Goal: Information Seeking & Learning: Learn about a topic

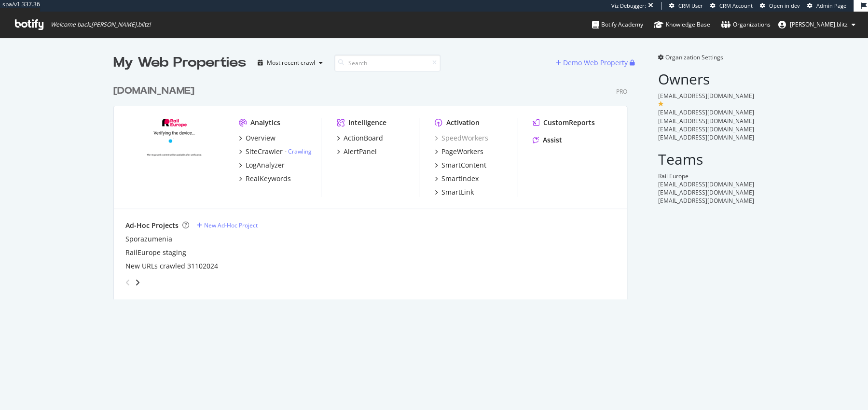
scroll to position [227, 521]
click at [244, 135] on div "Overview" at bounding box center [257, 138] width 37 height 10
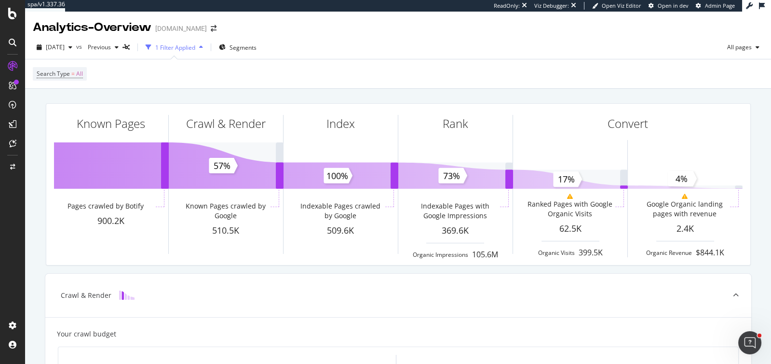
click at [70, 55] on div "2025 Sep. 8th vs Previous 1 Filter Applied Segments All pages" at bounding box center [398, 49] width 746 height 19
click at [70, 51] on div "2025 Sep. 8th" at bounding box center [54, 47] width 43 height 14
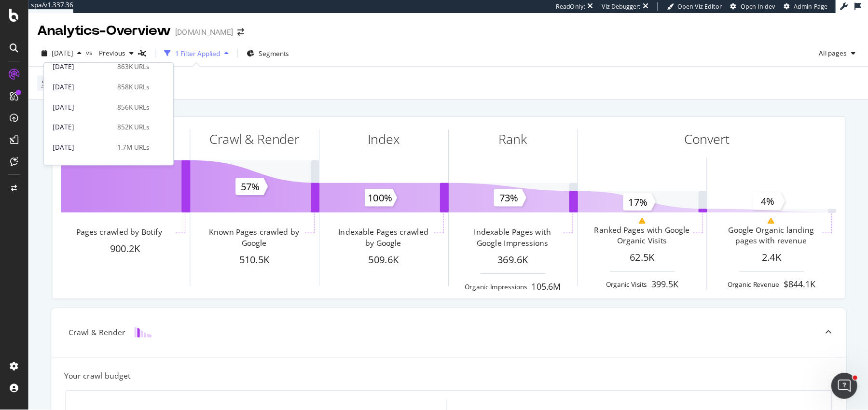
scroll to position [324, 0]
click at [87, 110] on div "2024 Sep. 30th" at bounding box center [73, 112] width 52 height 9
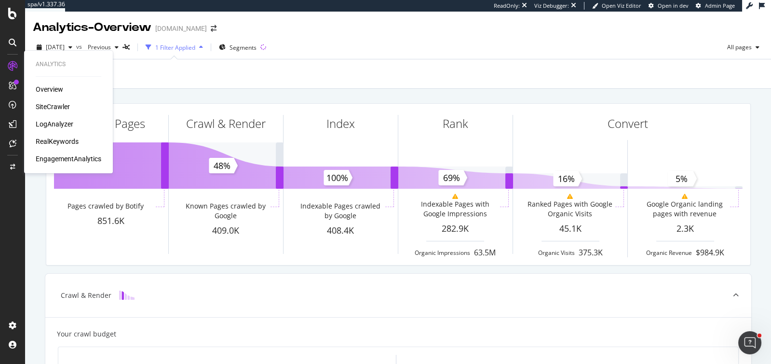
click at [60, 104] on div "SiteCrawler" at bounding box center [53, 107] width 34 height 10
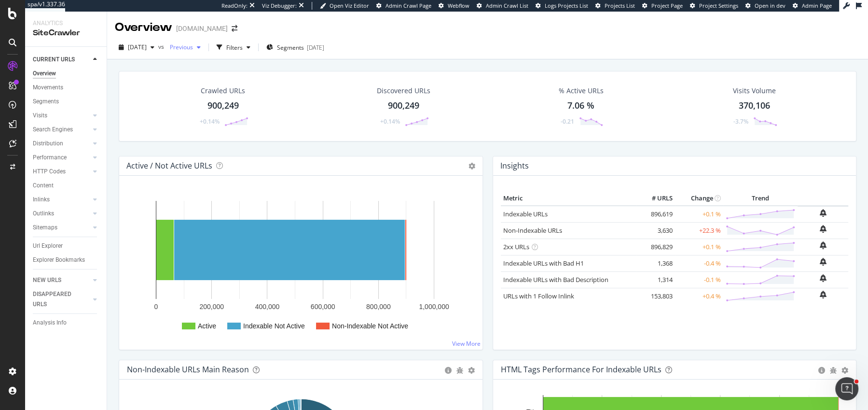
click at [187, 44] on span "Previous" at bounding box center [179, 47] width 27 height 8
click at [482, 165] on div "Active / Not Active URLs Chart (by Value) Chart (by Percentage) Table Expand Ex…" at bounding box center [301, 253] width 364 height 194
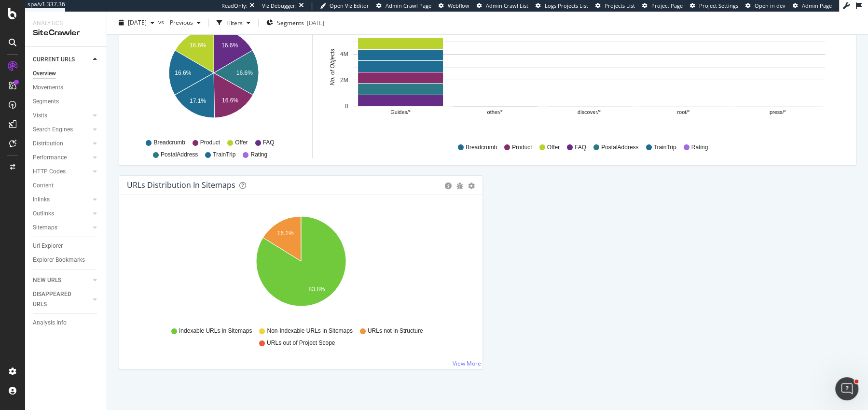
scroll to position [0, 0]
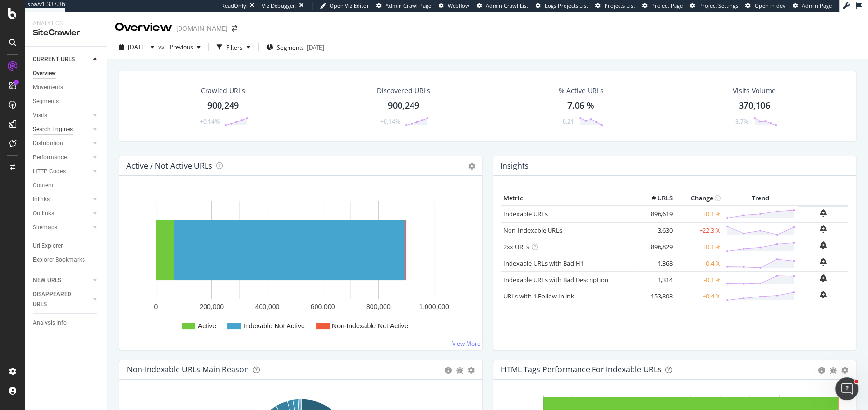
click at [46, 130] on div "Search Engines" at bounding box center [53, 129] width 40 height 10
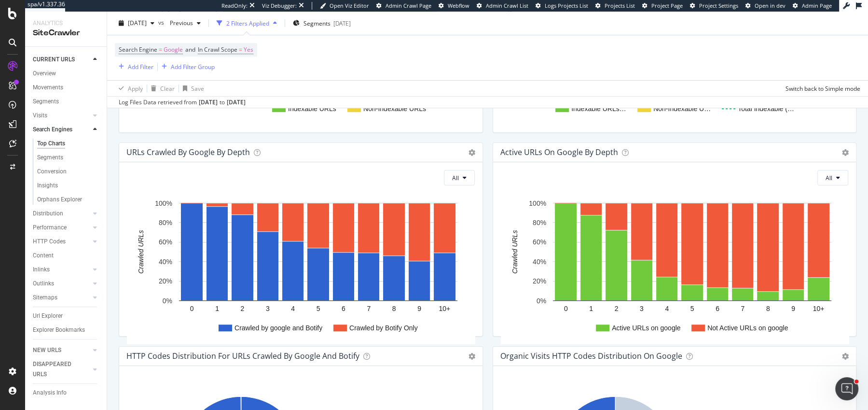
scroll to position [551, 0]
click at [330, 21] on span "Segments" at bounding box center [316, 23] width 27 height 8
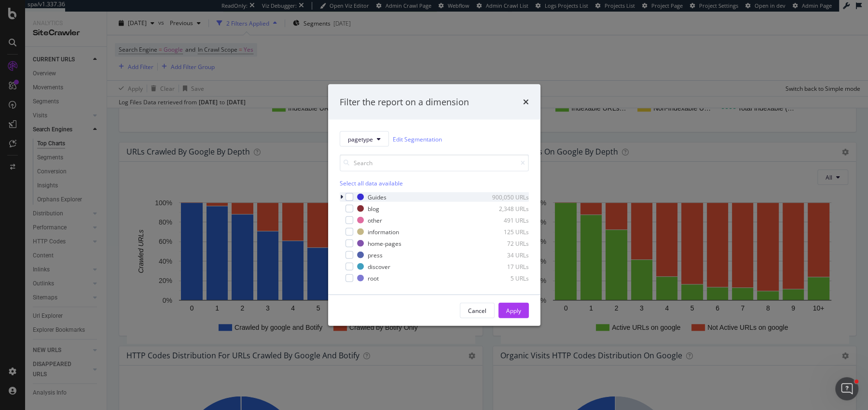
click at [343, 198] on div "modal" at bounding box center [343, 197] width 6 height 10
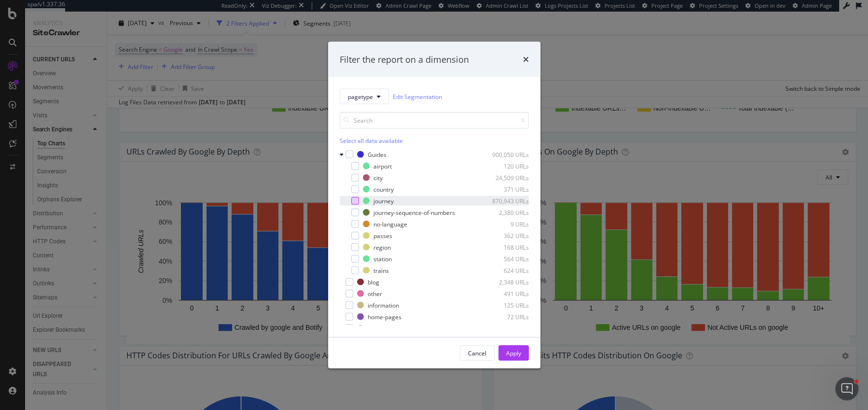
click at [351, 197] on div "modal" at bounding box center [355, 201] width 8 height 8
click at [517, 347] on div "Apply" at bounding box center [513, 352] width 15 height 14
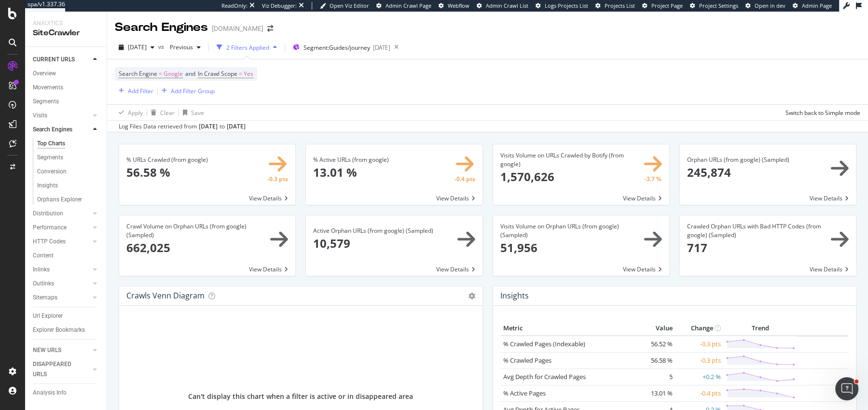
scroll to position [1128, 0]
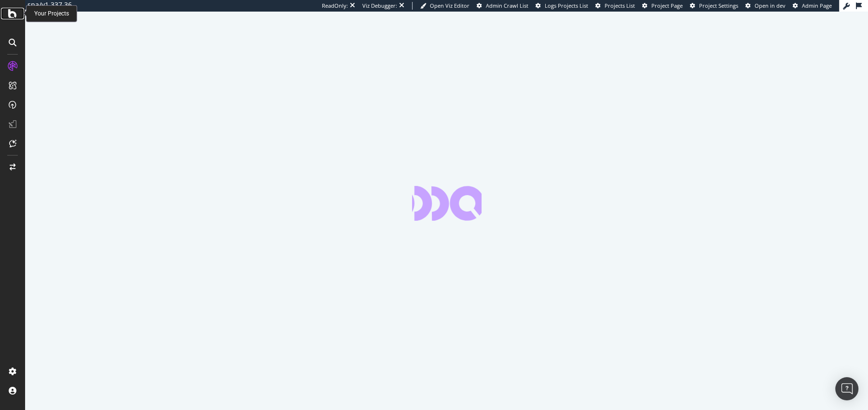
click at [14, 14] on icon at bounding box center [12, 14] width 9 height 12
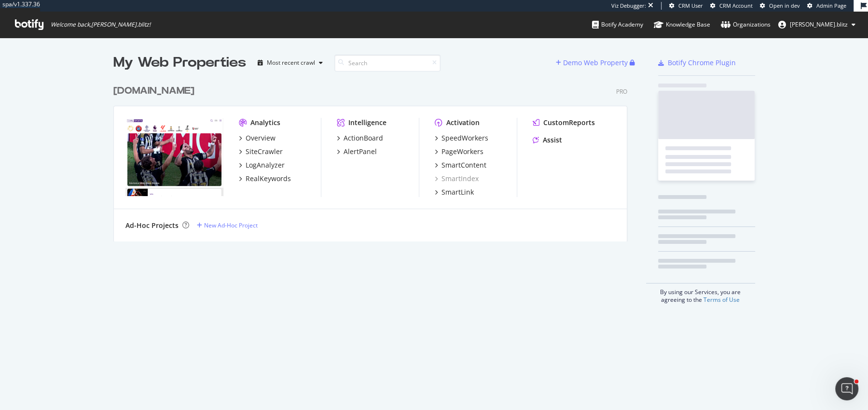
scroll to position [169, 521]
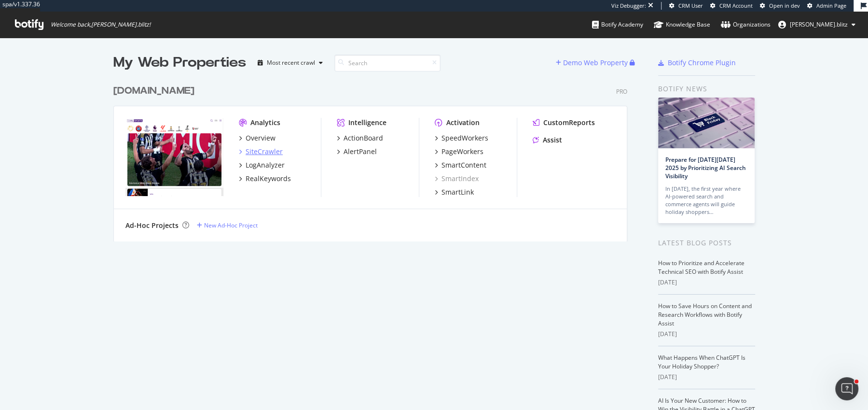
click at [247, 151] on div "SiteCrawler" at bounding box center [264, 152] width 37 height 10
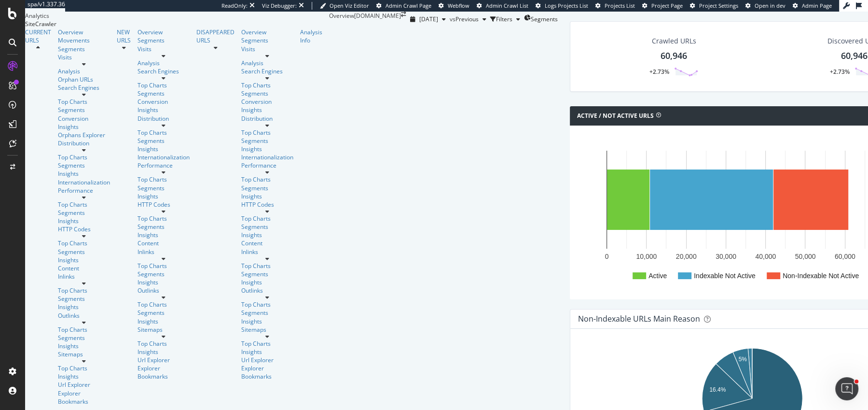
click at [570, 125] on div "Active / Not Active URLs Chart (by Value) Chart (by Percentage) Table Expand Ex…" at bounding box center [752, 115] width 364 height 19
click at [55, 101] on div "Overview SiteCrawler LogAnalyzer RealKeywords EngagementAnalytics" at bounding box center [54, 79] width 58 height 41
click at [55, 93] on div "RealKeywords" at bounding box center [44, 88] width 38 height 8
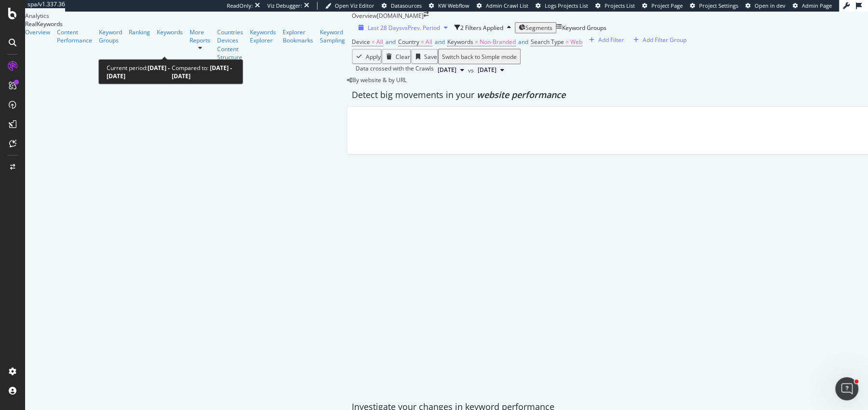
click at [368, 32] on span "Last 28 Days" at bounding box center [385, 28] width 34 height 8
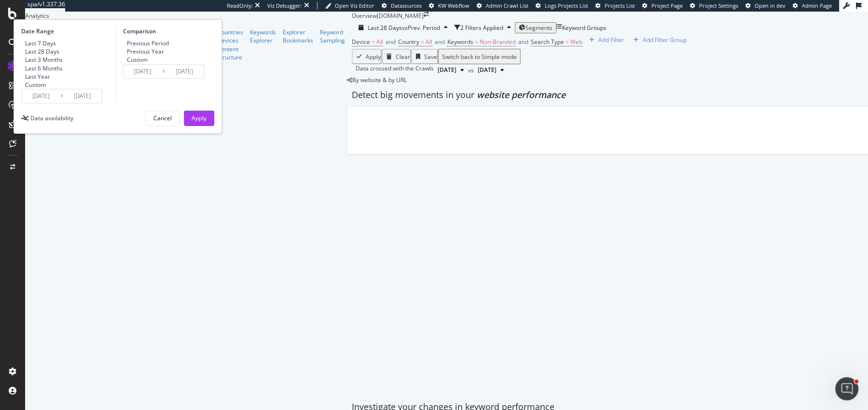
click at [50, 81] on div "Last Year" at bounding box center [37, 76] width 25 height 8
type input "2024/09/17"
type input "2023/09/18"
type input "2024/09/16"
click at [60, 103] on input "2024/09/17" at bounding box center [41, 96] width 39 height 14
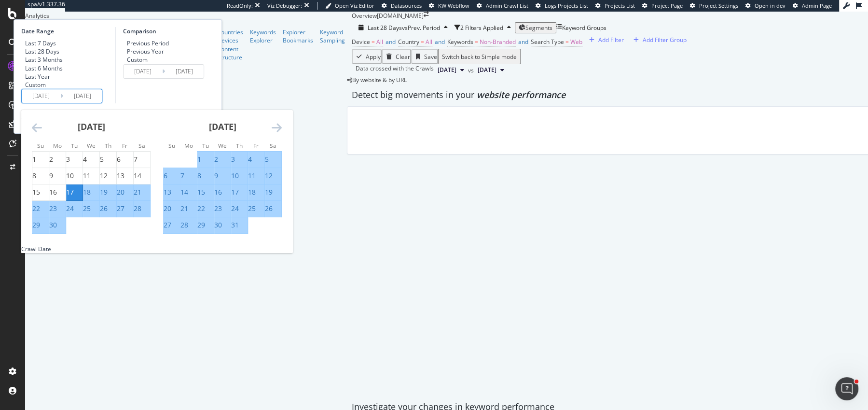
click at [282, 133] on icon "Move forward to switch to the next month." at bounding box center [277, 128] width 10 height 12
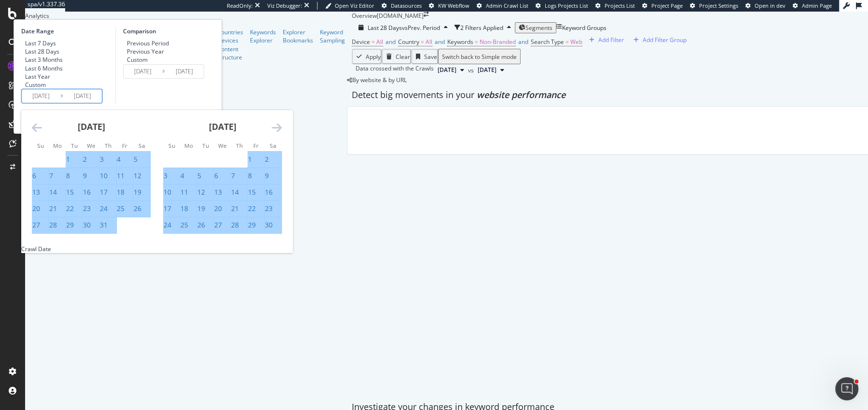
click at [282, 133] on icon "Move forward to switch to the next month." at bounding box center [277, 128] width 10 height 12
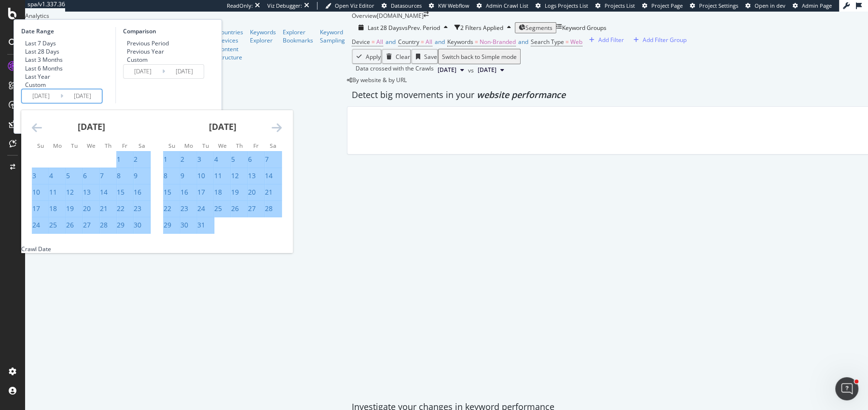
click at [282, 133] on icon "Move forward to switch to the next month." at bounding box center [277, 128] width 10 height 12
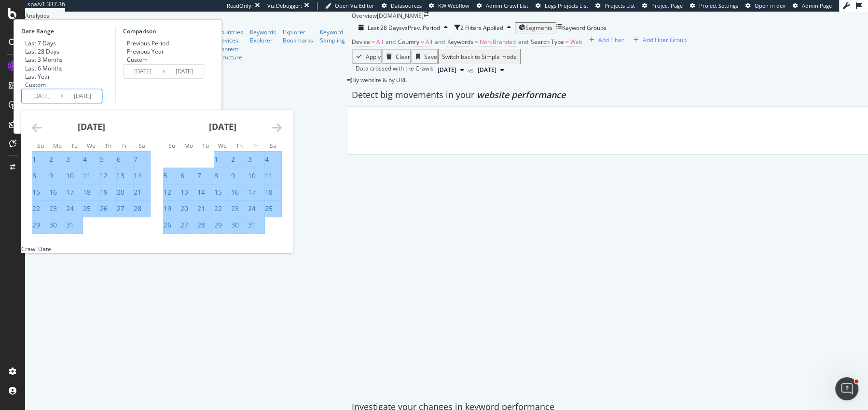
click at [218, 164] on div "1" at bounding box center [216, 159] width 4 height 10
type input "2025/01/01"
type input "2024/04/16"
type input "2024/12/31"
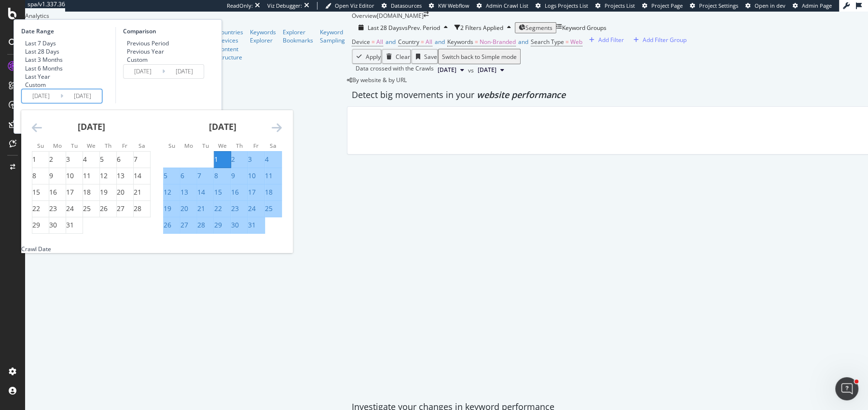
click at [207, 103] on div "Comparison Previous Period Previous Year Custom 2024/04/16 Navigate forward to …" at bounding box center [161, 65] width 92 height 76
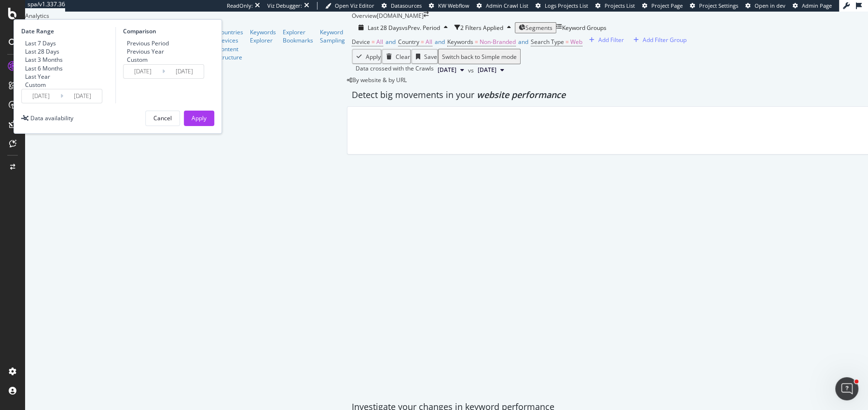
click at [164, 55] on div "Previous Year" at bounding box center [145, 51] width 37 height 8
type input "2024/01/03"
type input "2024/09/17"
click at [222, 134] on div "Date Range Last 7 Days Last 28 Days Last 3 Months Last 6 Months Last Year Custo…" at bounding box center [118, 76] width 208 height 114
click at [206, 125] on div "Apply" at bounding box center [199, 118] width 15 height 14
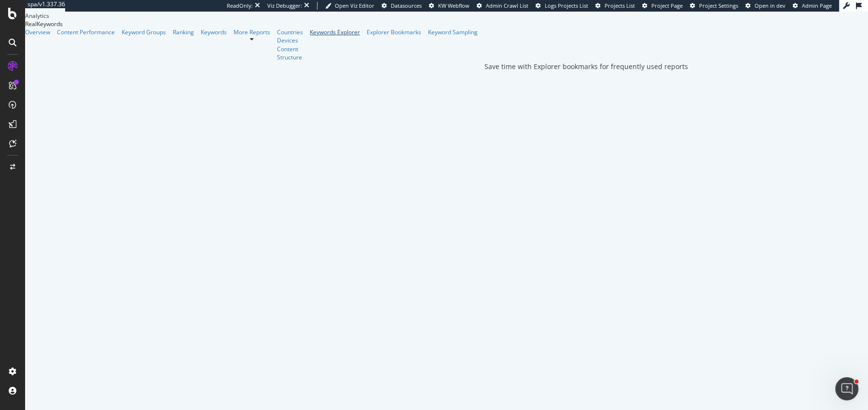
click at [310, 36] on div "Keywords Explorer" at bounding box center [335, 32] width 50 height 8
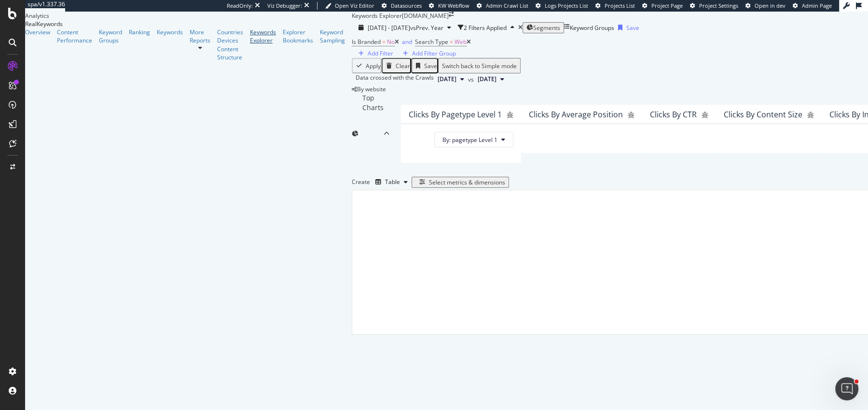
scroll to position [111, 0]
click at [819, 190] on div "Create Table Select metrics & dimensions" at bounding box center [835, 181] width 966 height 15
click at [505, 186] on div "Select metrics & dimensions" at bounding box center [467, 182] width 76 height 8
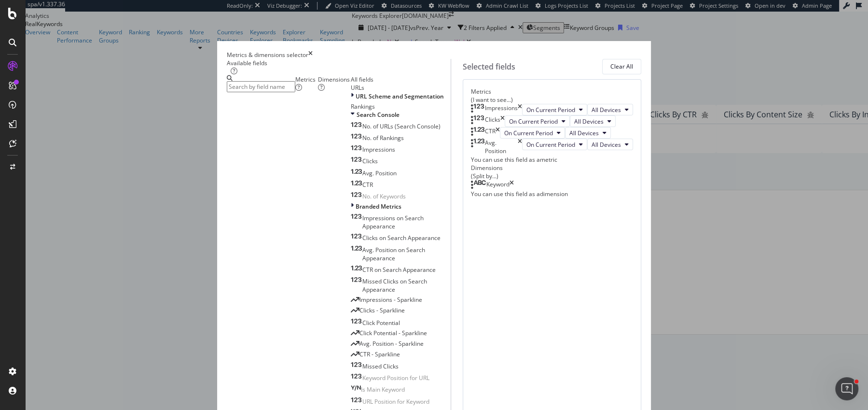
click at [514, 190] on div "Keyword" at bounding box center [492, 185] width 43 height 10
click at [295, 86] on input "modal" at bounding box center [261, 86] width 69 height 11
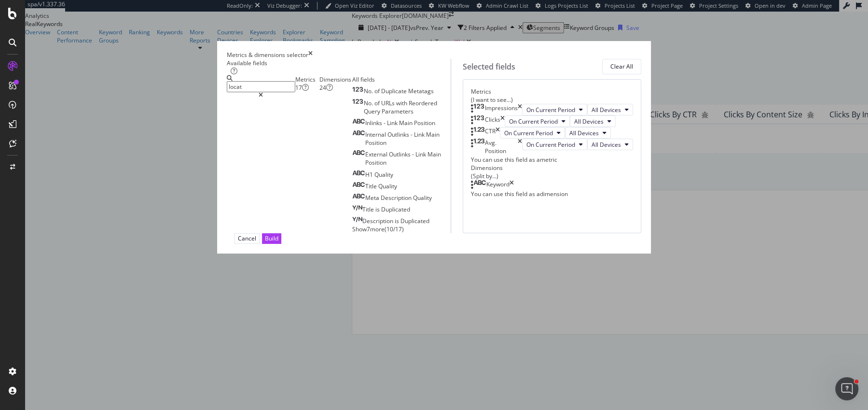
click at [337, 92] on div "Dimensions 24" at bounding box center [335, 83] width 33 height 16
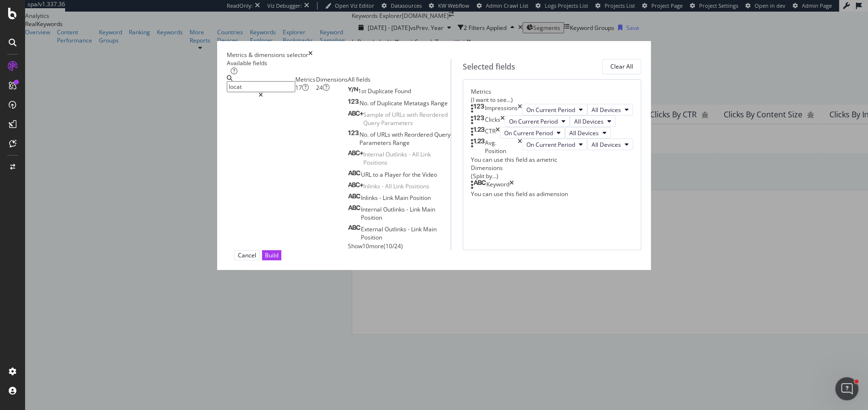
click at [514, 190] on div "Keyword" at bounding box center [492, 185] width 43 height 10
click at [514, 190] on icon "times" at bounding box center [511, 185] width 4 height 10
click at [295, 92] on div "Metrics 17" at bounding box center [305, 83] width 21 height 16
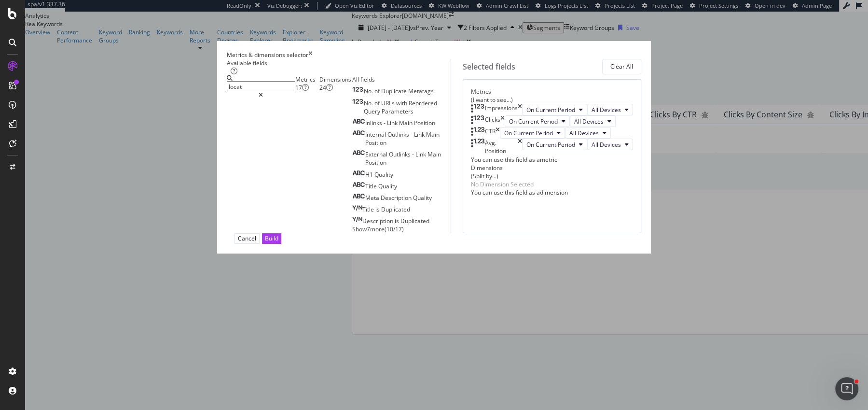
click at [270, 67] on div "Available fields" at bounding box center [339, 63] width 224 height 8
click at [267, 92] on input "locat" at bounding box center [261, 86] width 69 height 11
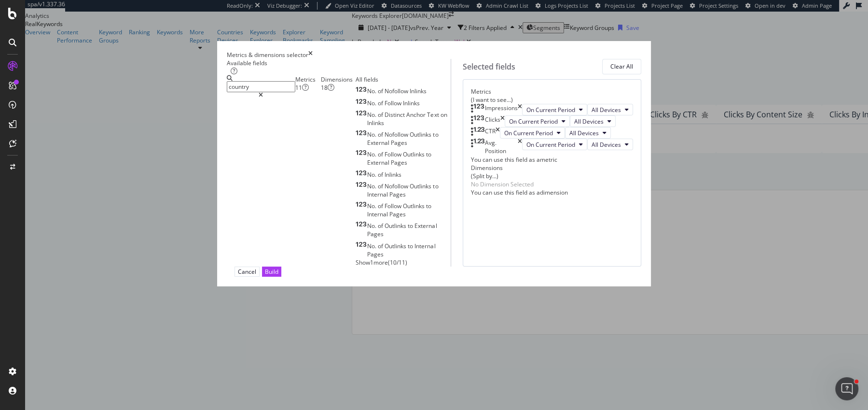
type input "country"
click at [338, 92] on div "Dimensions 18" at bounding box center [338, 83] width 35 height 16
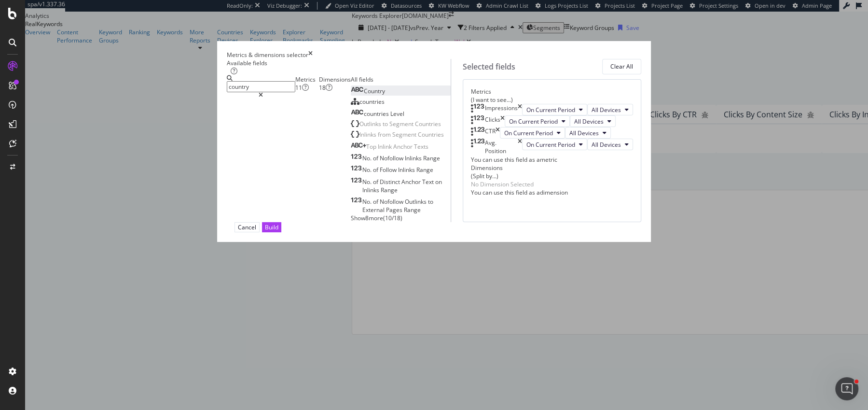
click at [364, 95] on span "Country" at bounding box center [374, 91] width 21 height 8
click at [281, 232] on button "Build" at bounding box center [271, 227] width 19 height 10
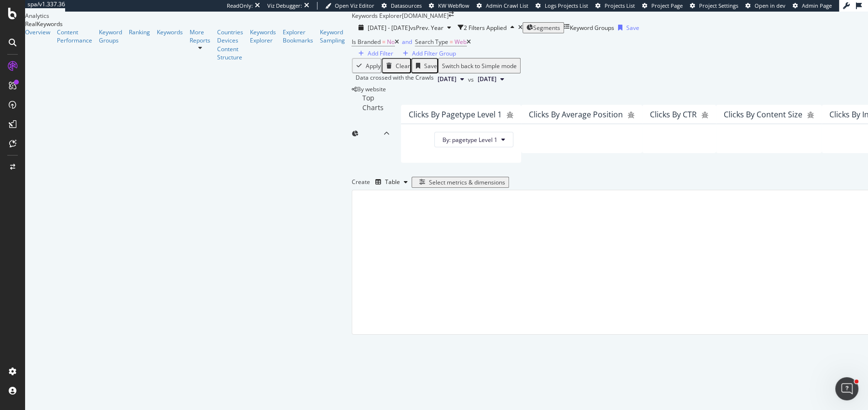
scroll to position [148, 0]
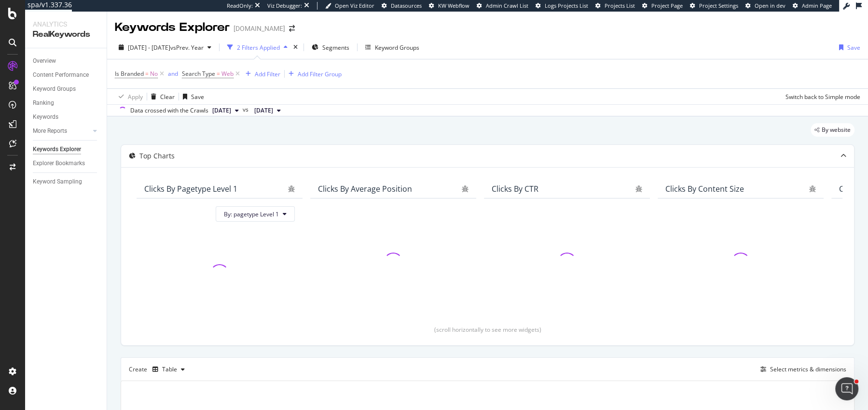
click at [114, 217] on div "By website Top Charts Clicks By pagetype Level 1 By: pagetype Level 1 Clicks By…" at bounding box center [487, 337] width 761 height 442
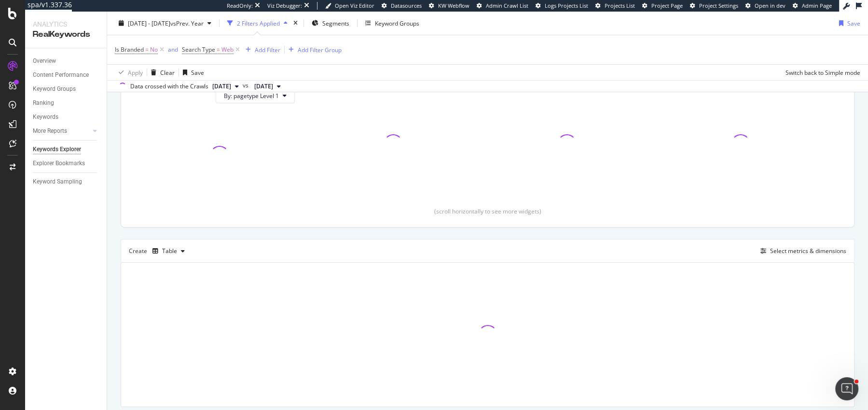
scroll to position [148, 0]
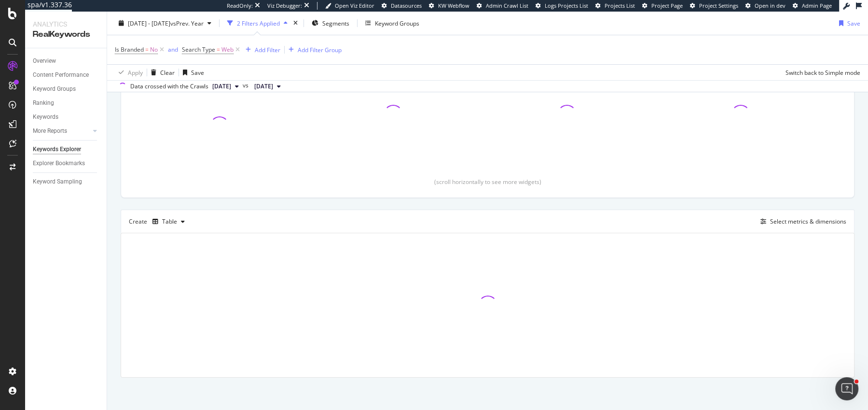
click at [111, 199] on div "By website Top Charts Clicks By pagetype Level 1 By: pagetype Level 1 Clicks By…" at bounding box center [487, 190] width 761 height 442
click at [113, 198] on div "By website Top Charts Clicks By pagetype Level 1 By: pagetype Level 1 Clicks By…" at bounding box center [487, 190] width 761 height 442
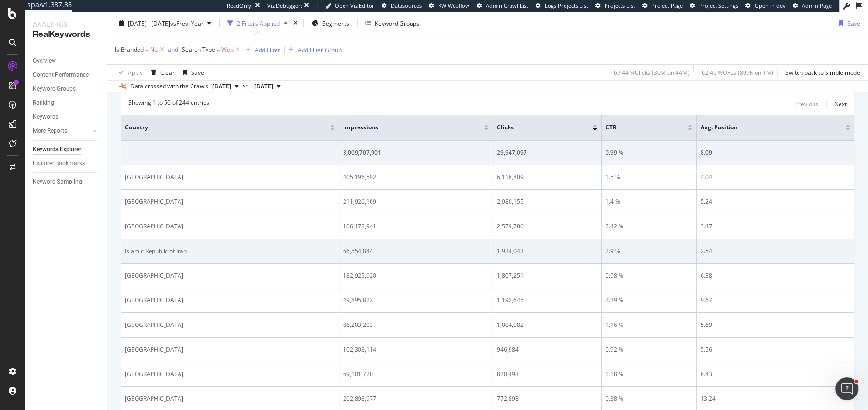
scroll to position [291, 0]
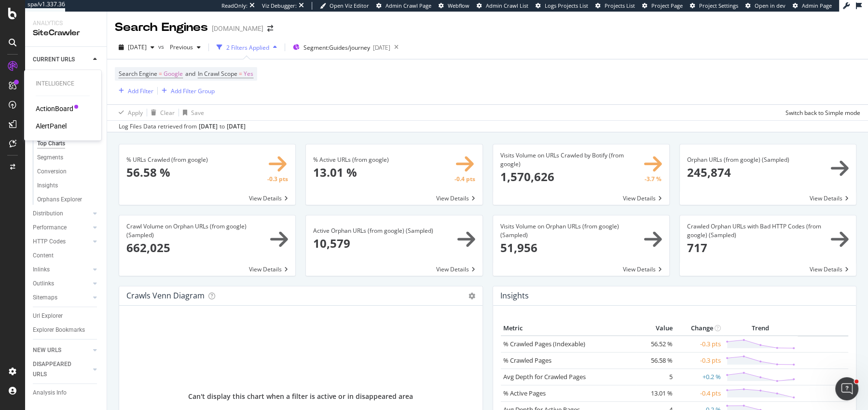
scroll to position [1128, 0]
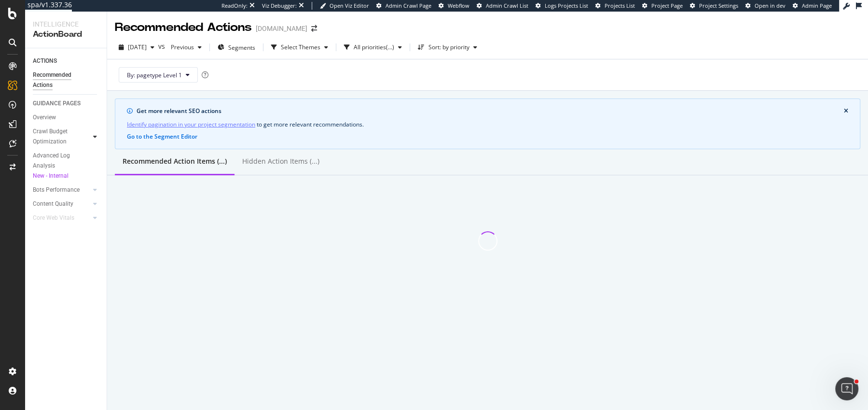
click at [94, 135] on icon at bounding box center [95, 137] width 4 height 6
click at [58, 156] on div "Landing Page Crawled" at bounding box center [64, 161] width 54 height 20
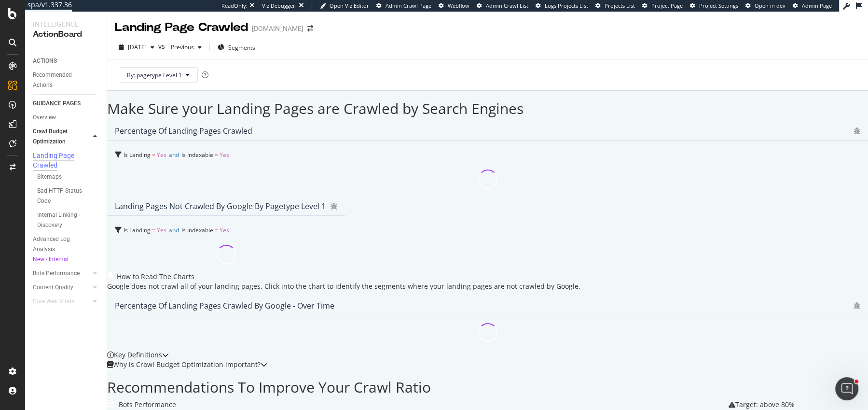
click at [367, 198] on div "Percentage of Landing Pages Crawled Is Landing = Yes and Is Indexable = Yes Lan…" at bounding box center [487, 196] width 761 height 151
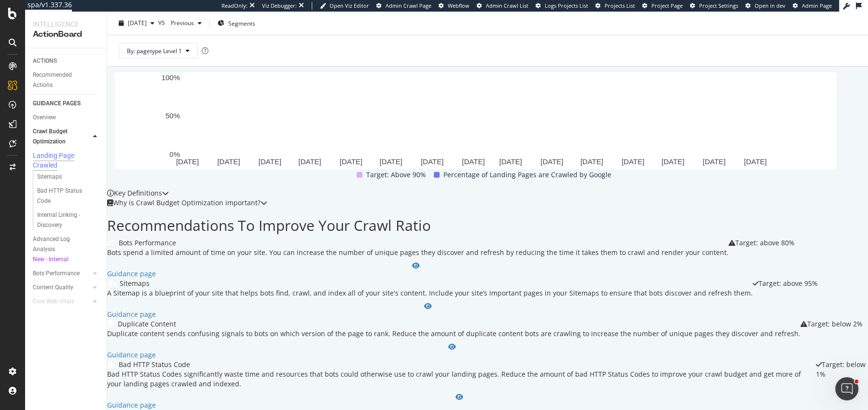
scroll to position [514, 0]
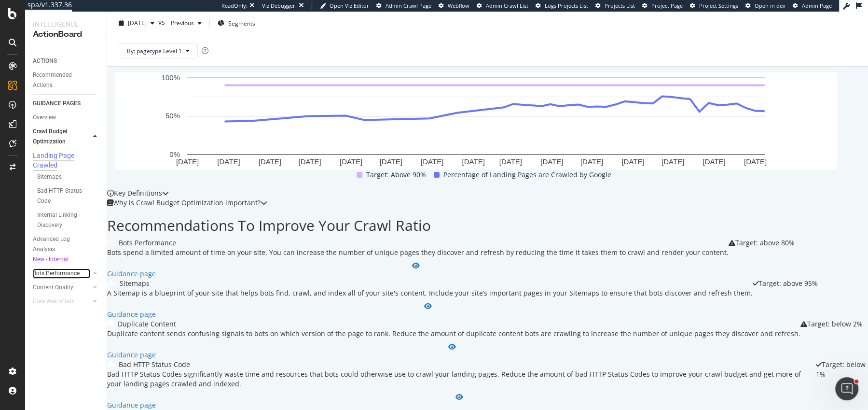
click at [62, 272] on div "Bots Performance" at bounding box center [56, 273] width 47 height 10
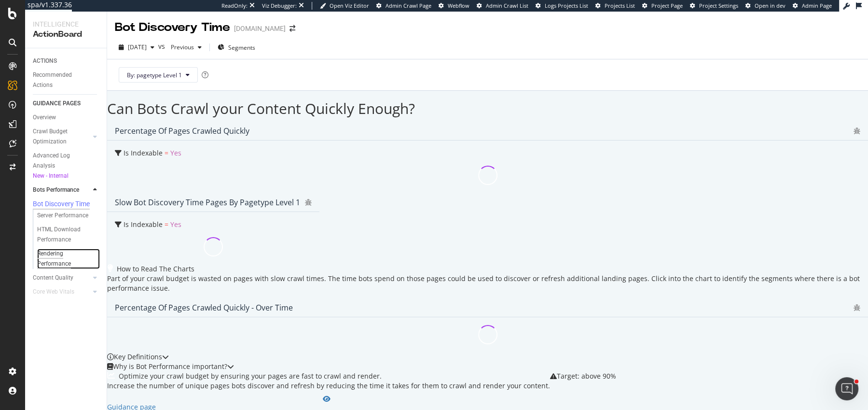
click at [62, 261] on div "Rendering Performance" at bounding box center [64, 258] width 54 height 20
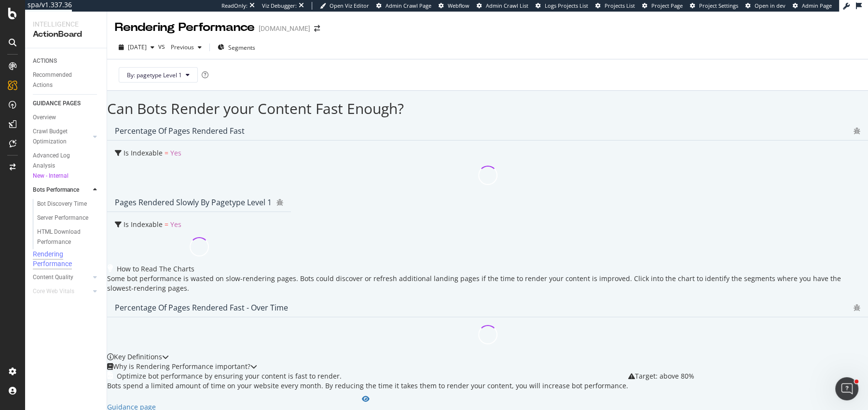
click at [365, 192] on div "Percentage of Pages Rendered Fast Is Indexable = Yes Pages Rendered Slowly by p…" at bounding box center [487, 192] width 761 height 143
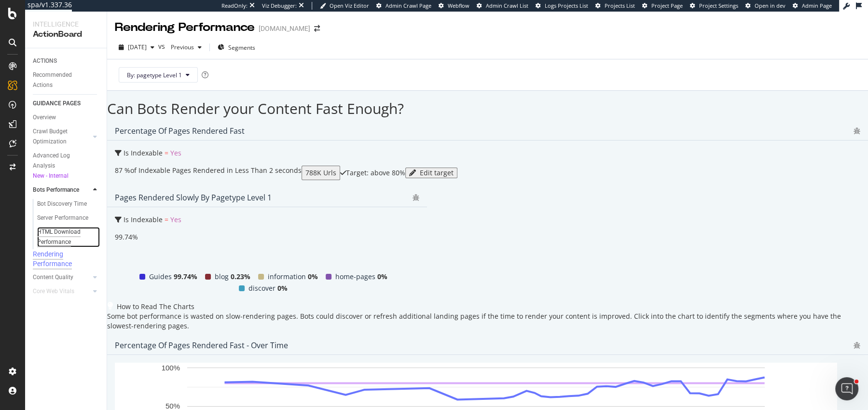
click at [57, 229] on div "HTML Download Performance" at bounding box center [65, 237] width 56 height 20
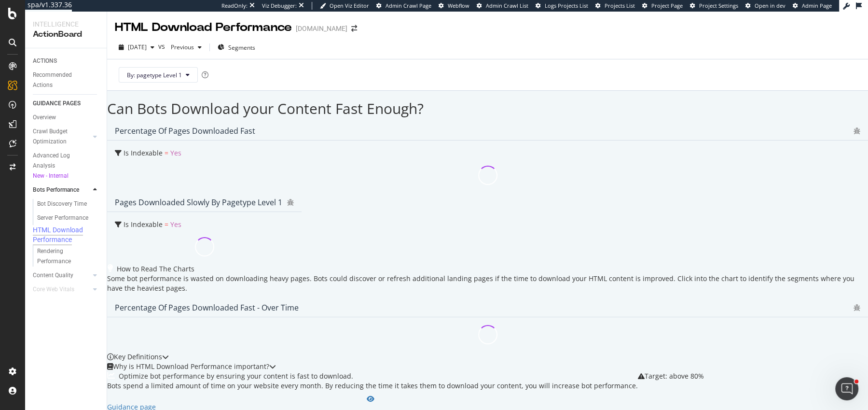
click at [364, 174] on div "Percentage of Pages Downloaded Fast Is Indexable = Yes Pages Downloaded Slowly …" at bounding box center [487, 192] width 761 height 143
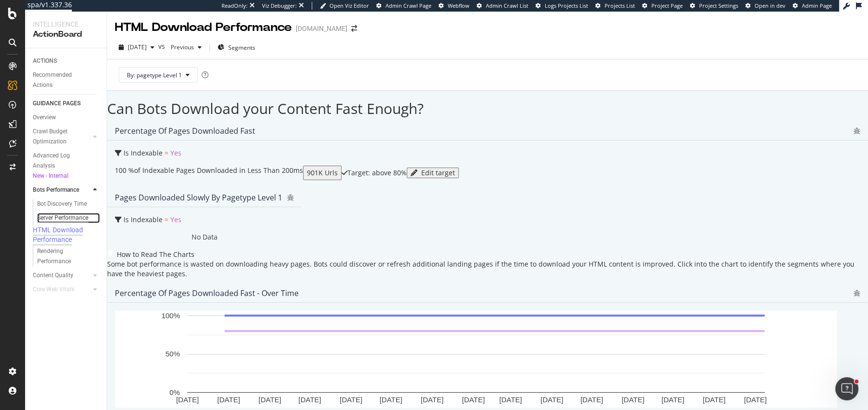
click at [67, 218] on div "Server Performance" at bounding box center [62, 218] width 51 height 10
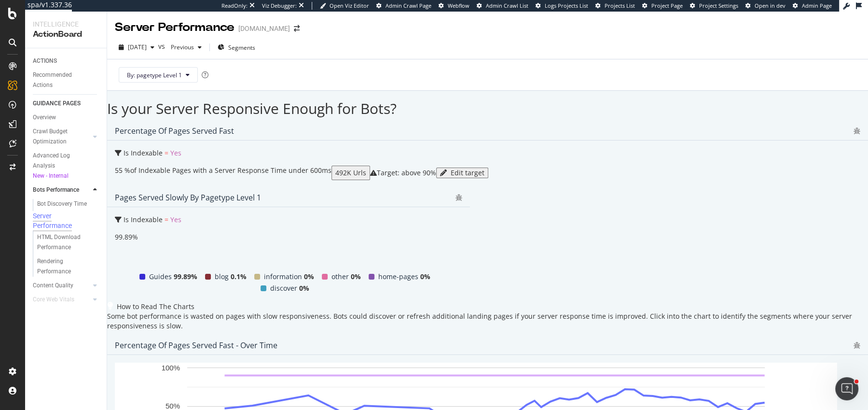
click at [364, 154] on div "Percentage of Pages Served Fast Is Indexable = Yes 55 % of Indexable Pages with…" at bounding box center [487, 211] width 761 height 180
click at [364, 156] on div "Percentage of Pages Served Fast Is Indexable = Yes 55 % of Indexable Pages with…" at bounding box center [487, 211] width 761 height 180
click at [59, 200] on div "Bot Discovery Time" at bounding box center [62, 204] width 50 height 10
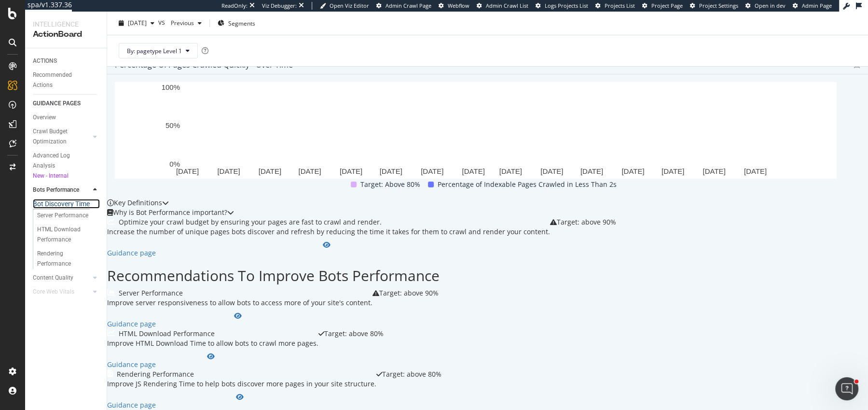
scroll to position [478, 0]
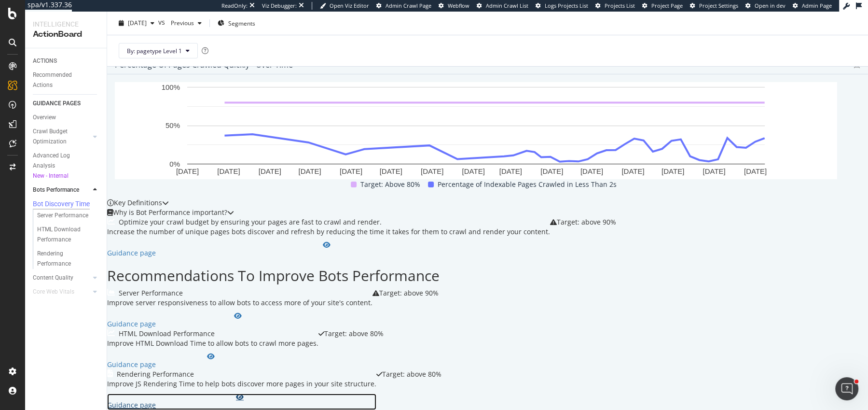
click at [165, 400] on div "Guidance page" at bounding box center [241, 405] width 269 height 10
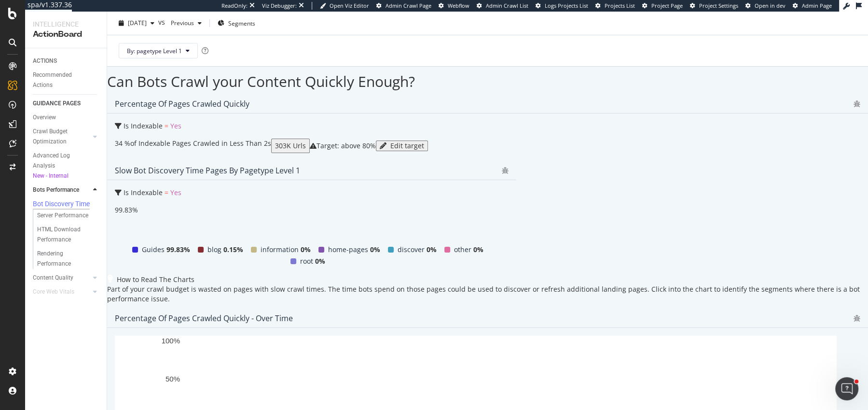
scroll to position [25, 0]
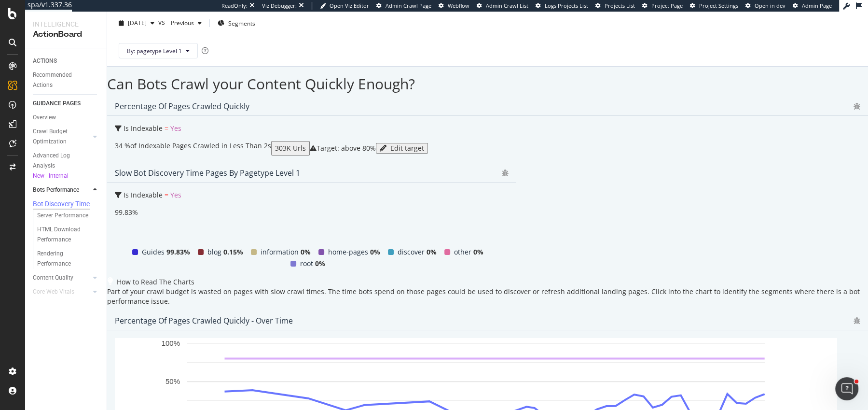
click at [366, 207] on div "Percentage of Pages Crawled Quickly Is Indexable = Yes 34 % of Indexable Pages …" at bounding box center [487, 186] width 761 height 180
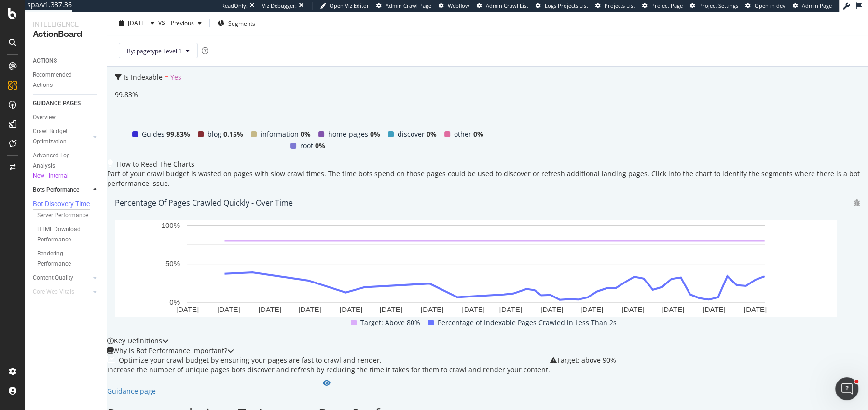
scroll to position [136, 0]
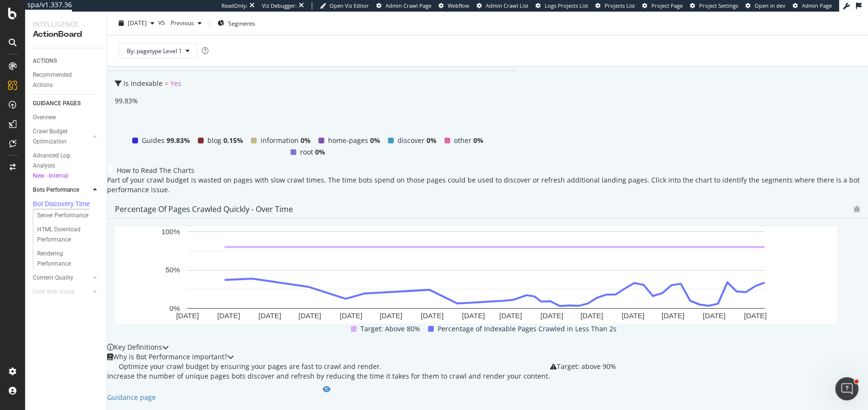
click at [110, 192] on div "Can Bots Crawl your Content Quickly Enough? Percentage of Pages Crawled Quickly…" at bounding box center [487, 259] width 761 height 590
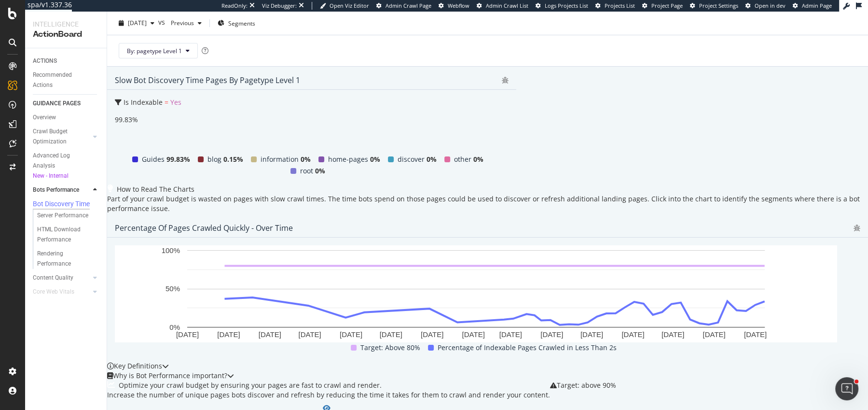
scroll to position [0, 0]
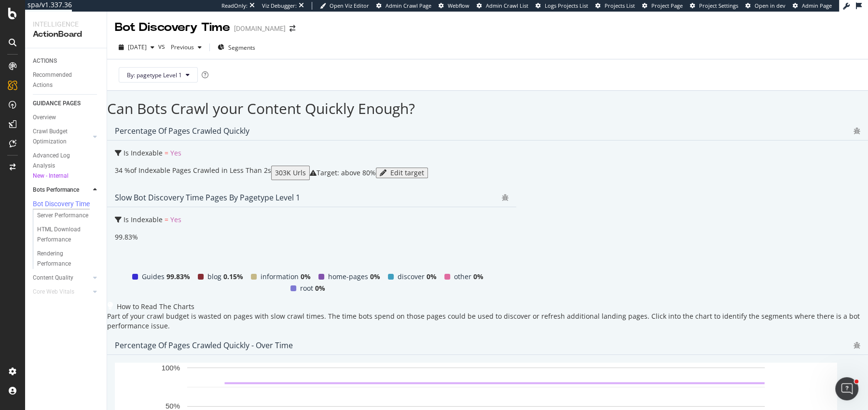
click at [110, 251] on div "Can Bots Crawl your Content Quickly Enough? Percentage of Pages Crawled Quickly…" at bounding box center [487, 395] width 761 height 590
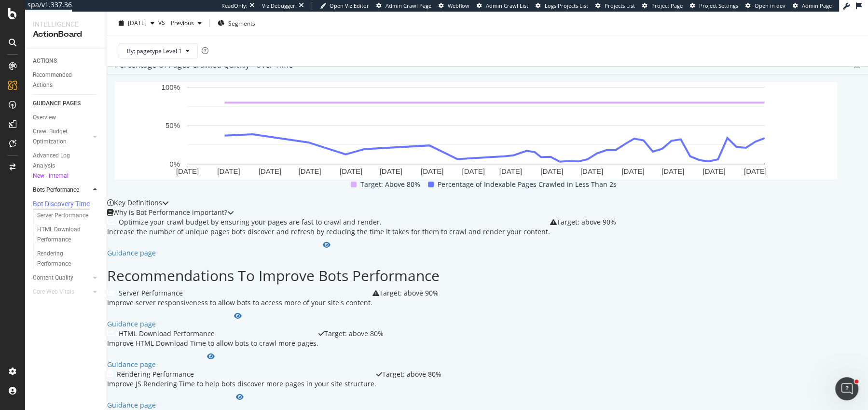
scroll to position [467, 0]
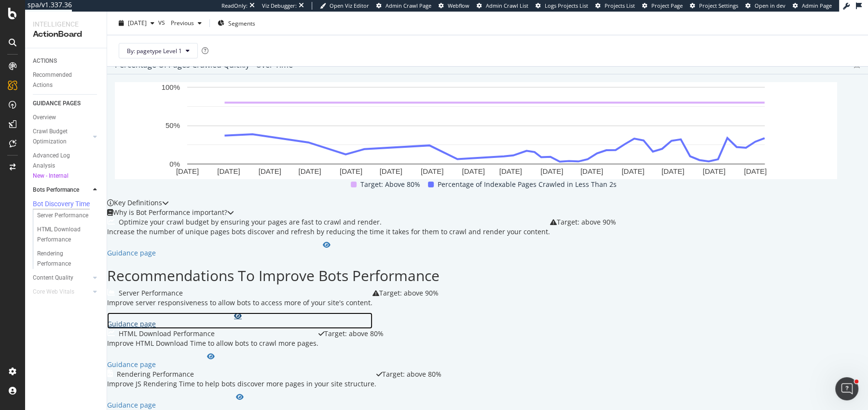
click at [156, 319] on div "Guidance page" at bounding box center [239, 324] width 265 height 10
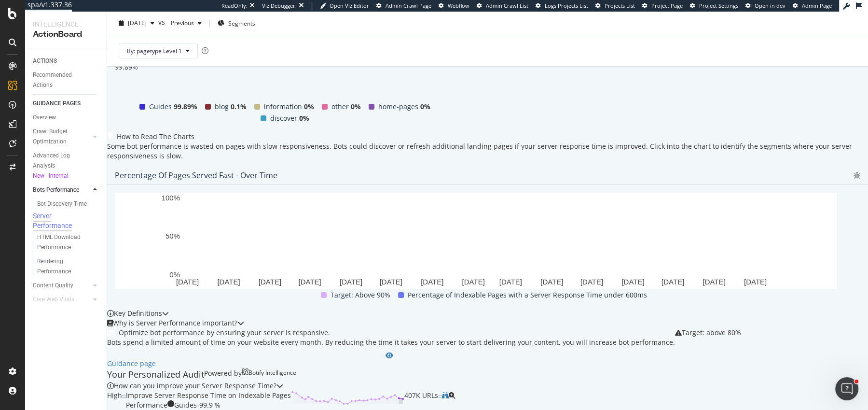
scroll to position [302, 0]
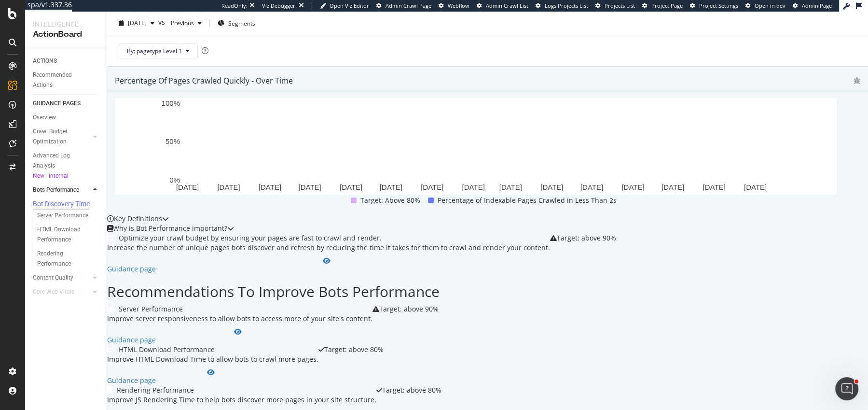
scroll to position [478, 0]
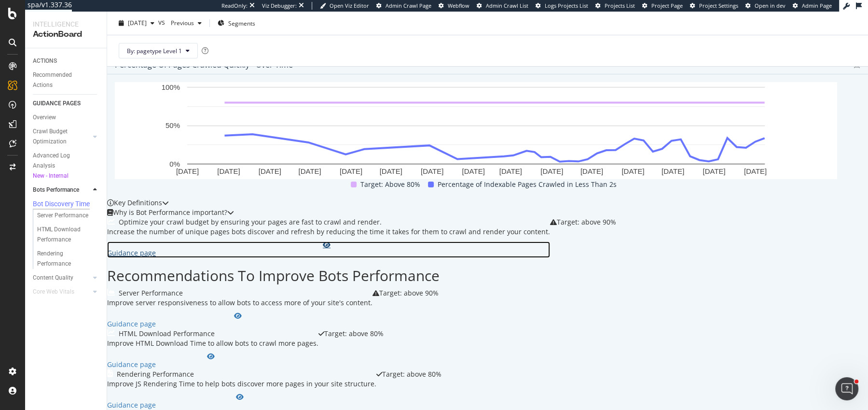
click at [151, 248] on div "Guidance page" at bounding box center [328, 253] width 443 height 10
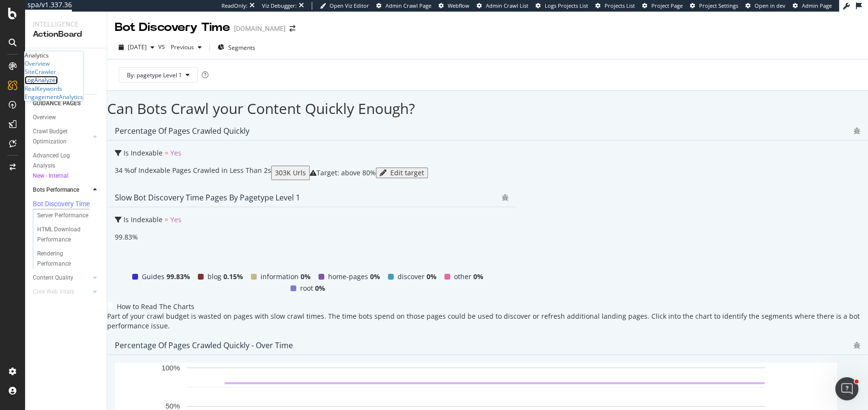
click at [53, 84] on div "LogAnalyzer" at bounding box center [41, 80] width 33 height 8
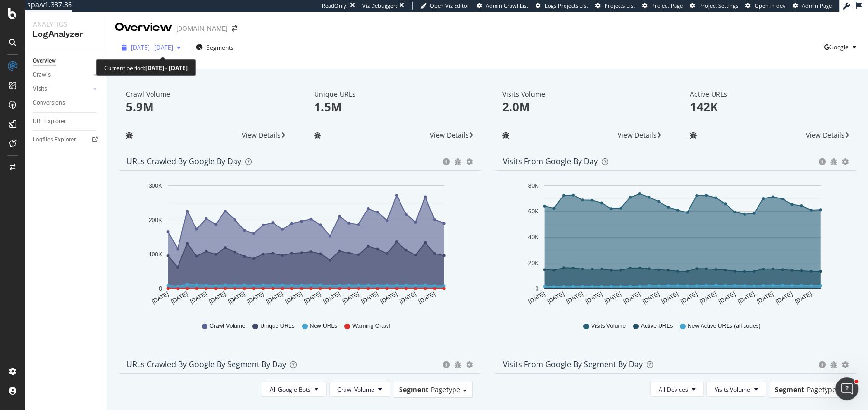
click at [172, 47] on span "2025 Aug. 22nd - Sep. 20th" at bounding box center [152, 47] width 42 height 8
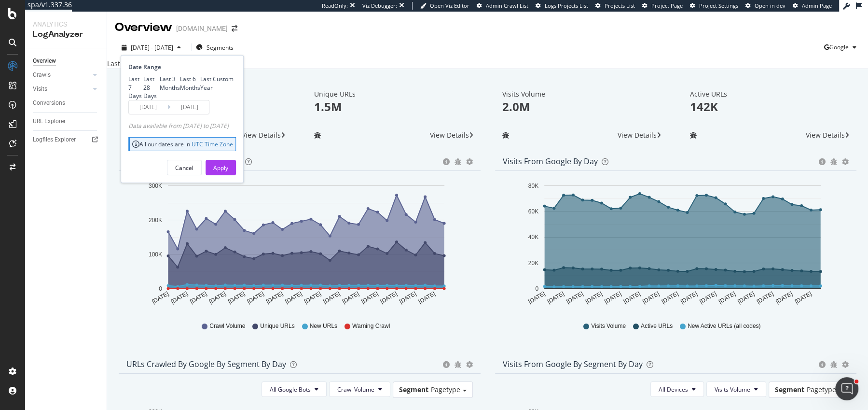
click at [160, 91] on div "Last 3 Months" at bounding box center [170, 83] width 20 height 16
type input "[DATE]"
click at [228, 175] on div "Apply" at bounding box center [220, 167] width 15 height 14
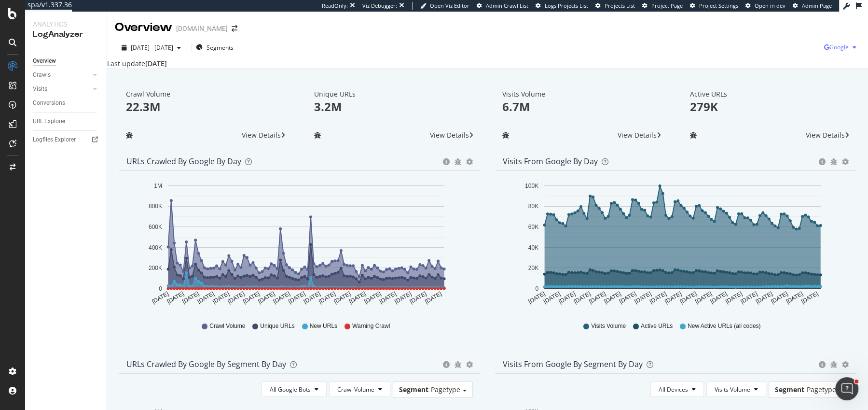
click at [835, 47] on span "Google" at bounding box center [838, 47] width 19 height 8
click at [787, 36] on span "Bing" at bounding box center [790, 38] width 36 height 9
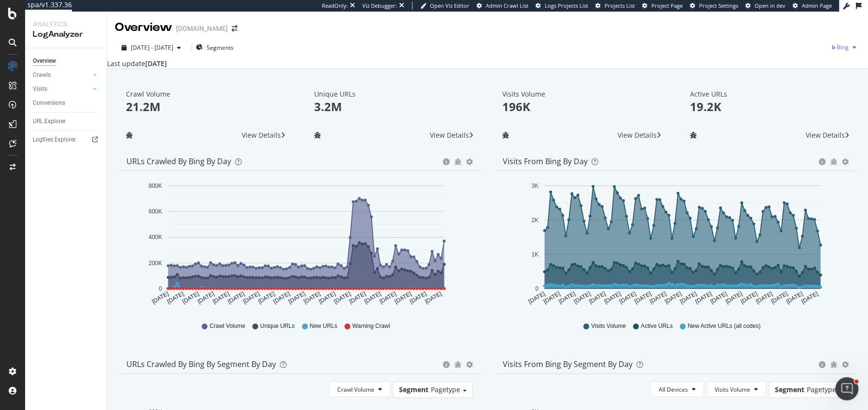
click at [831, 47] on icon "button" at bounding box center [834, 47] width 6 height 6
click at [797, 55] on span "OpenAI" at bounding box center [798, 56] width 36 height 9
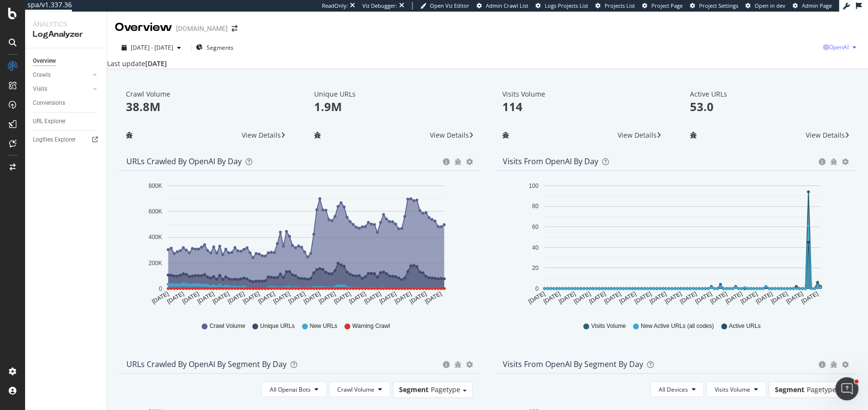
click at [845, 54] on div "OpenAI" at bounding box center [841, 47] width 37 height 14
click at [797, 69] on div "Other AI Bots" at bounding box center [781, 74] width 67 height 14
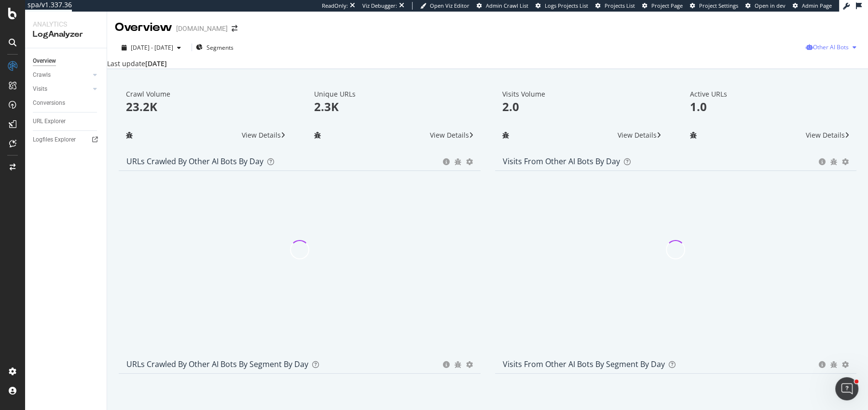
click at [822, 50] on span "Other AI Bots" at bounding box center [831, 47] width 36 height 8
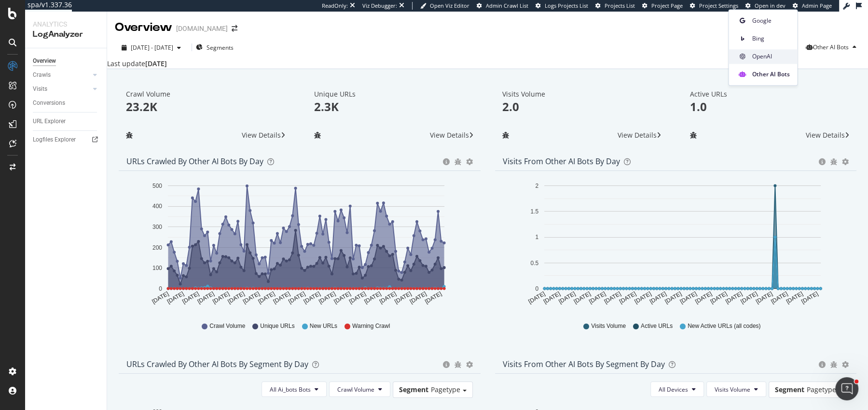
click at [771, 51] on div "OpenAI" at bounding box center [762, 56] width 69 height 14
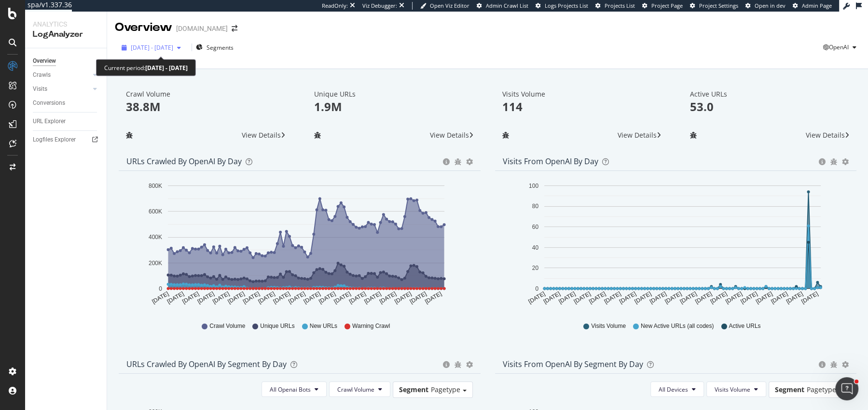
click at [146, 51] on span "[DATE] - [DATE]" at bounding box center [152, 47] width 42 height 8
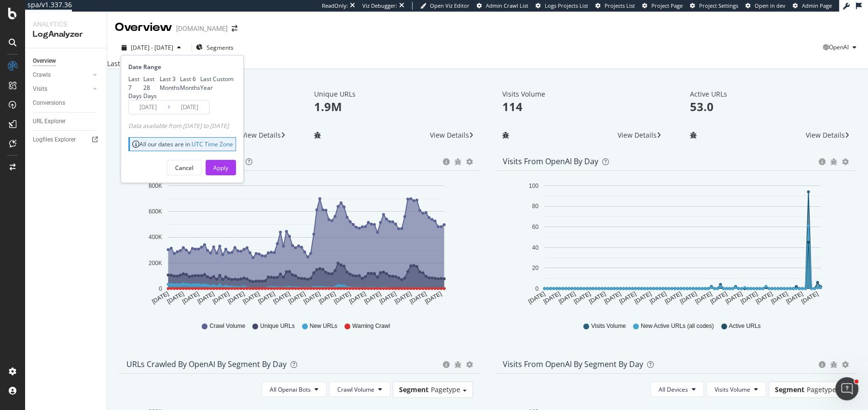
click at [145, 114] on input "[DATE]" at bounding box center [148, 107] width 39 height 14
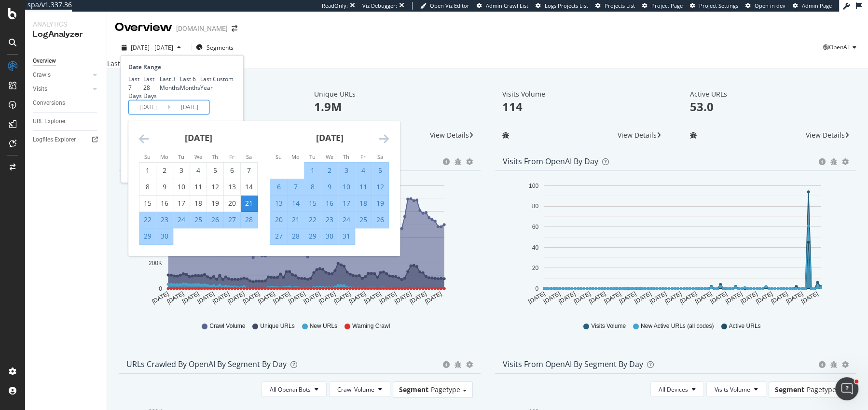
click at [147, 144] on icon "Move backward to switch to the previous month." at bounding box center [144, 139] width 10 height 12
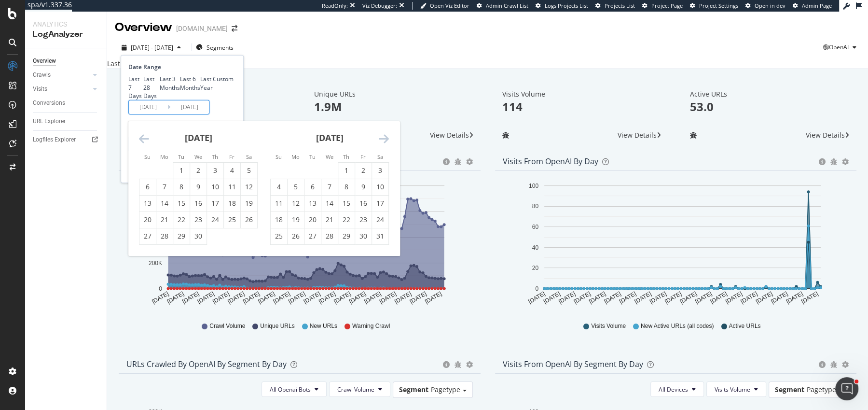
click at [147, 144] on icon "Move backward to switch to the previous month." at bounding box center [144, 139] width 10 height 12
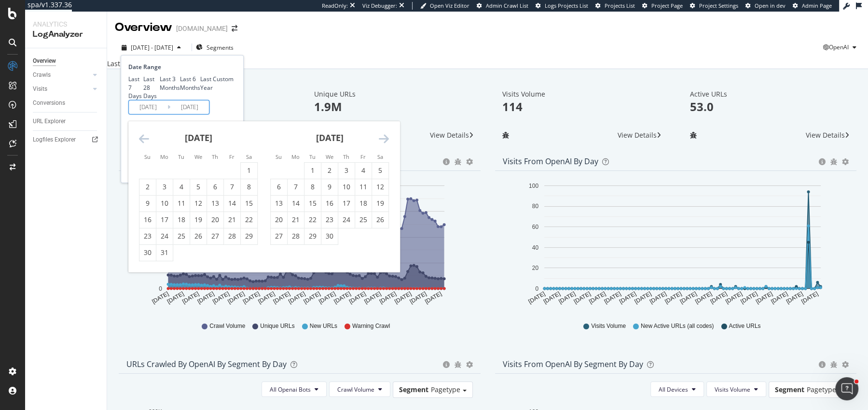
click at [147, 144] on icon "Move backward to switch to the previous month." at bounding box center [144, 139] width 10 height 12
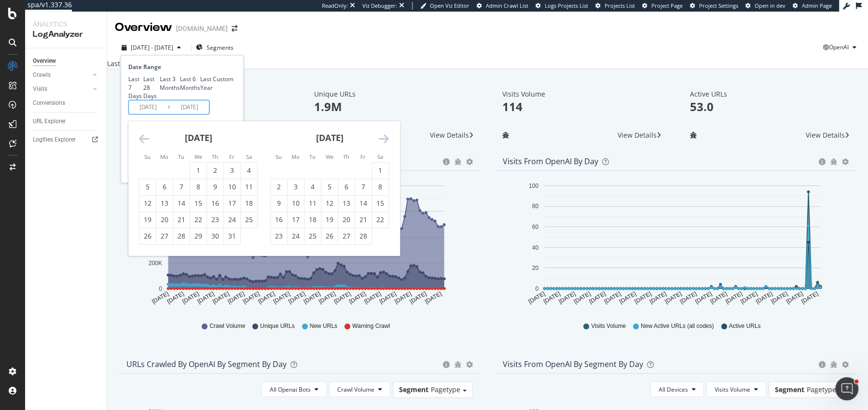
click at [147, 144] on icon "Move backward to switch to the previous month." at bounding box center [144, 139] width 10 height 12
click at [148, 144] on icon "Move backward to switch to the previous month." at bounding box center [144, 139] width 10 height 12
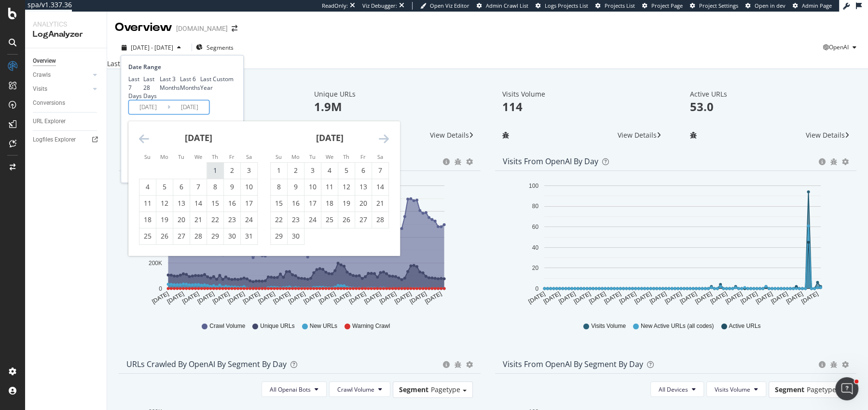
click at [217, 175] on div "1" at bounding box center [215, 170] width 16 height 10
type input "[DATE]"
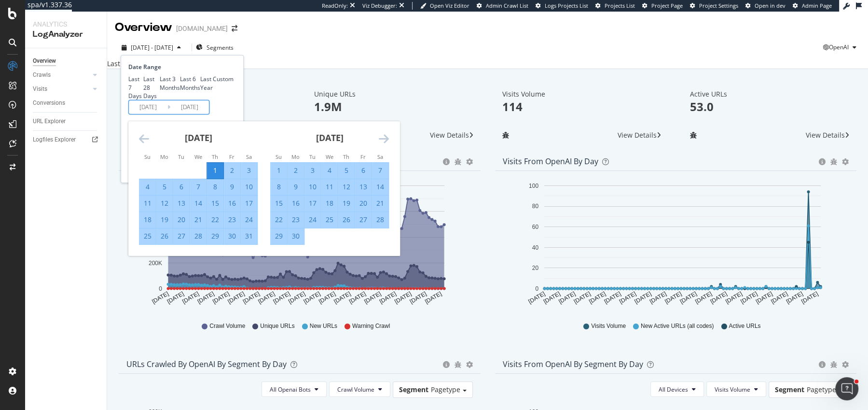
click at [386, 144] on icon "Move forward to switch to the next month." at bounding box center [384, 139] width 10 height 12
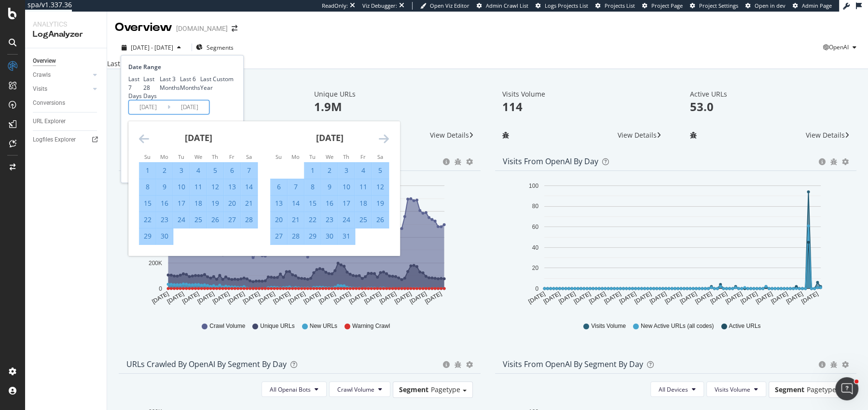
click at [386, 144] on icon "Move forward to switch to the next month." at bounding box center [384, 139] width 10 height 12
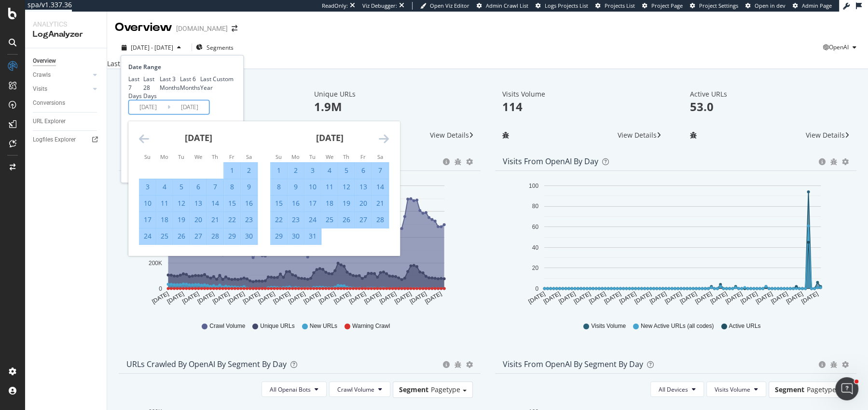
click at [386, 144] on icon "Move forward to switch to the next month." at bounding box center [384, 139] width 10 height 12
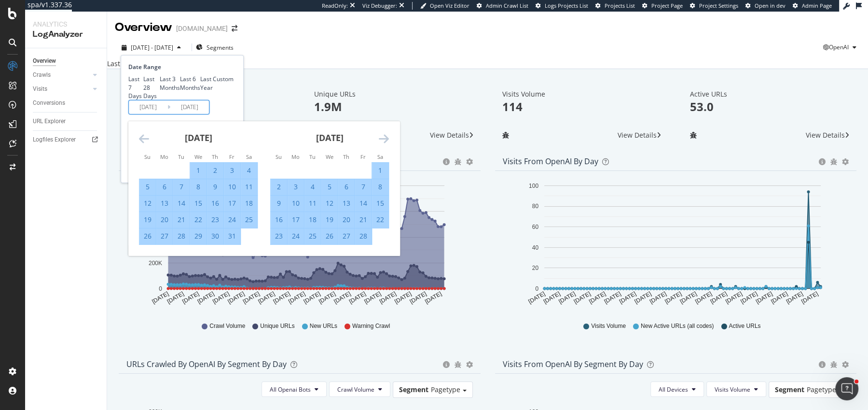
click at [386, 144] on icon "Move forward to switch to the next month." at bounding box center [384, 139] width 10 height 12
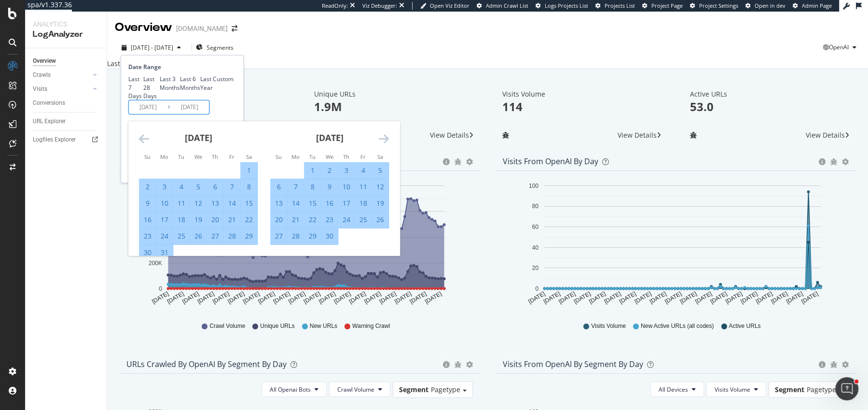
click at [386, 144] on icon "Move forward to switch to the next month." at bounding box center [384, 139] width 10 height 12
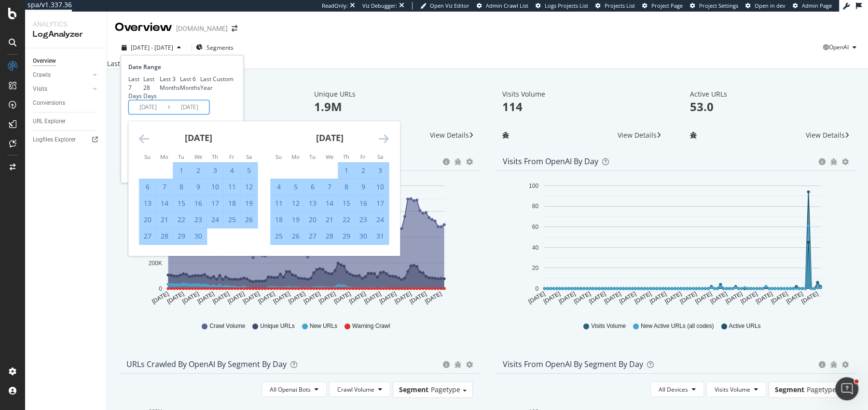
click at [386, 144] on icon "Move forward to switch to the next month." at bounding box center [384, 139] width 10 height 12
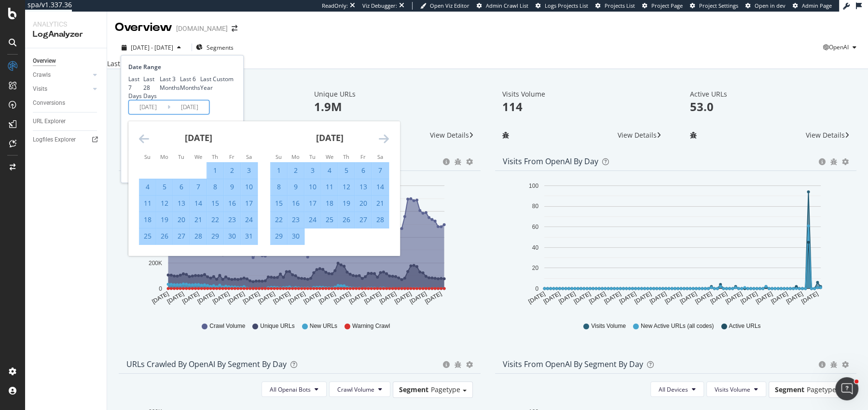
click at [386, 144] on icon "Move forward to switch to the next month." at bounding box center [384, 139] width 10 height 12
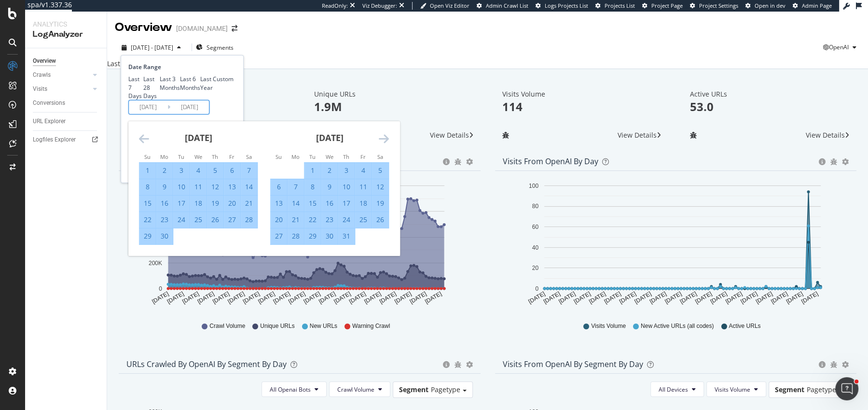
click at [386, 144] on icon "Move forward to switch to the next month." at bounding box center [384, 139] width 10 height 12
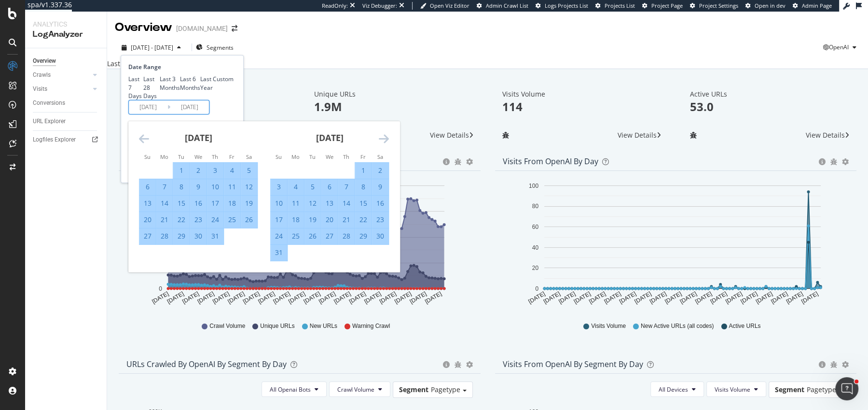
click at [217, 241] on div "31" at bounding box center [215, 236] width 16 height 10
type input "[DATE]"
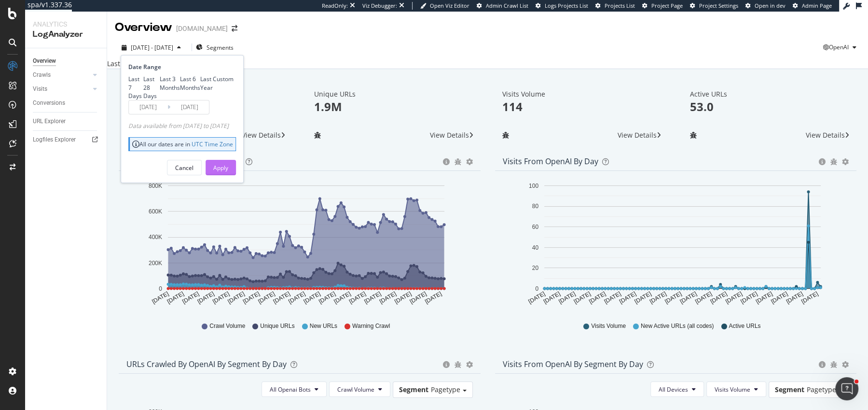
click at [228, 172] on div "Apply" at bounding box center [220, 168] width 15 height 8
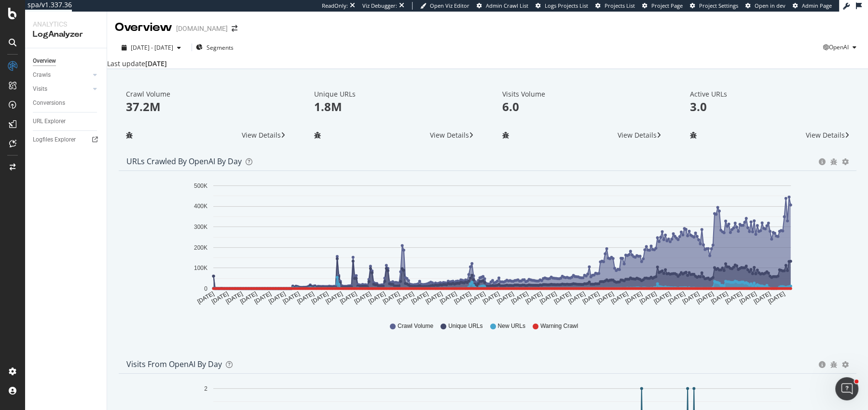
click at [164, 39] on div "2024 Aug. 1st - 2025 Jul. 31st Segments OpenAI Last update Sep. 22, 2025" at bounding box center [487, 52] width 761 height 33
click at [164, 43] on div "[DATE] - [DATE]" at bounding box center [151, 47] width 67 height 8
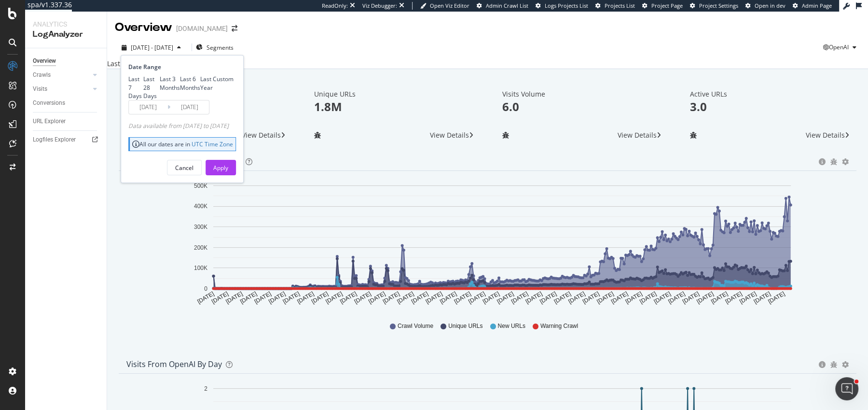
click at [160, 91] on div "Last 3 Months" at bounding box center [170, 83] width 20 height 16
type input "[DATE]"
click at [228, 172] on div "Apply" at bounding box center [220, 168] width 15 height 8
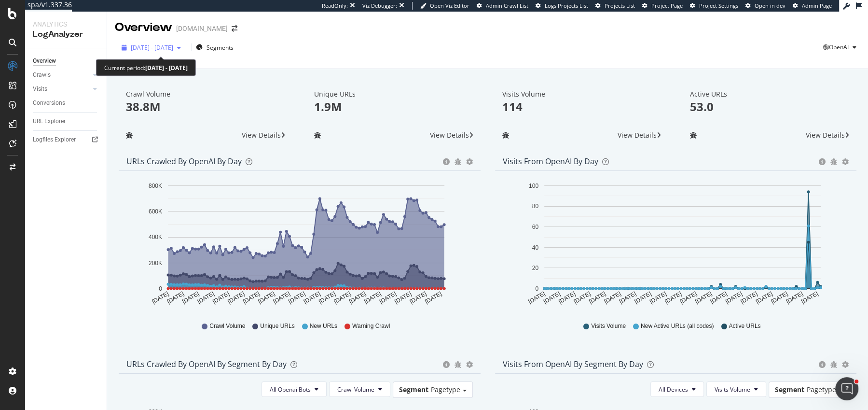
click at [142, 51] on span "[DATE] - [DATE]" at bounding box center [152, 47] width 42 height 8
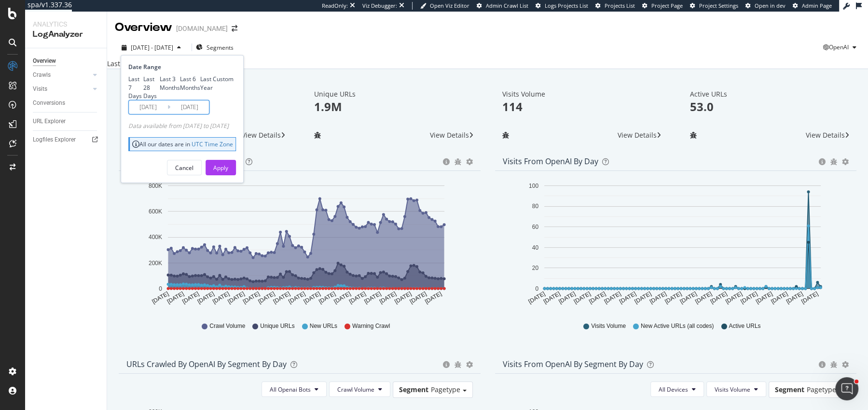
click at [137, 114] on input "[DATE]" at bounding box center [148, 107] width 39 height 14
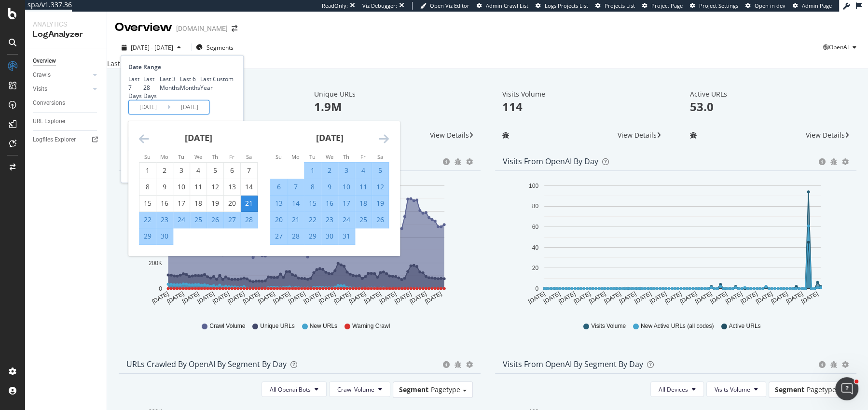
click at [386, 144] on icon "Move forward to switch to the next month." at bounding box center [384, 139] width 10 height 12
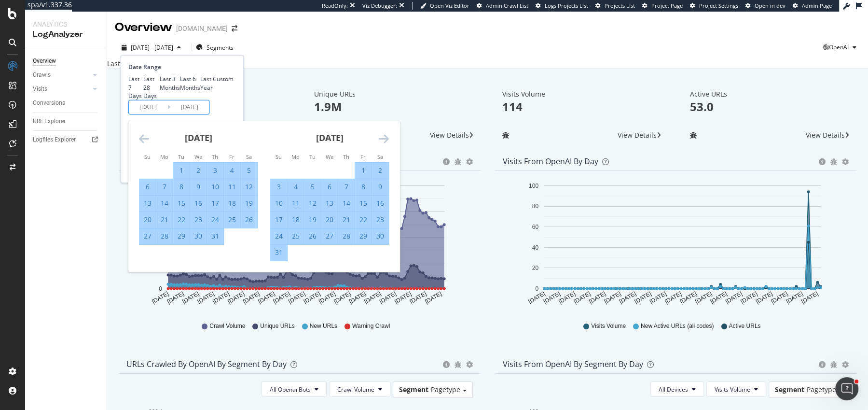
click at [386, 144] on icon "Move forward to switch to the next month." at bounding box center [384, 139] width 10 height 12
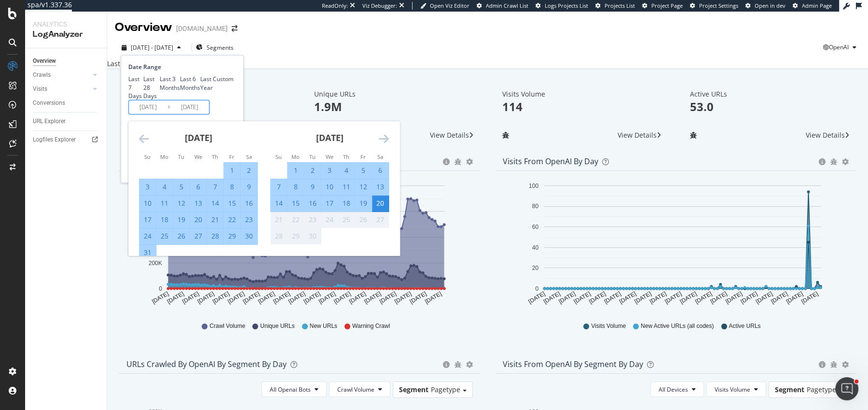
click at [288, 175] on div "1" at bounding box center [296, 170] width 16 height 10
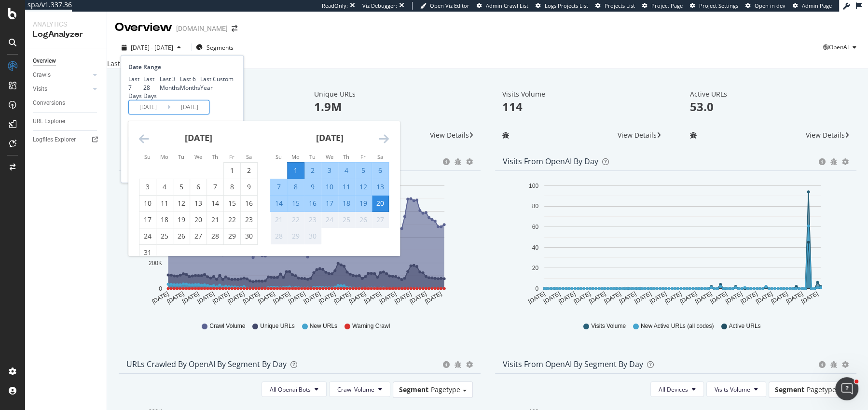
click at [136, 114] on input "2025/09/01" at bounding box center [148, 107] width 39 height 14
click at [144, 114] on input "2025/09/01" at bounding box center [148, 107] width 39 height 14
type input "[DATE]"
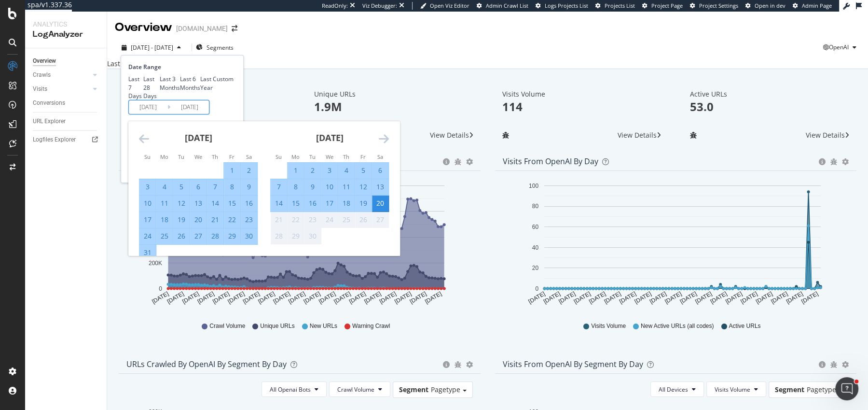
click at [233, 114] on div "Date Range Last 7 Days Last 28 Days Last 3 Months Last 6 Months Last Year Custo…" at bounding box center [180, 89] width 105 height 52
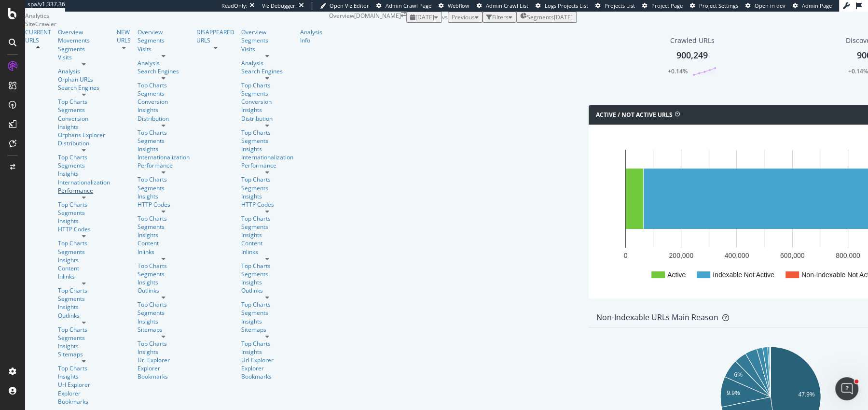
click at [58, 186] on div "Performance" at bounding box center [84, 190] width 52 height 8
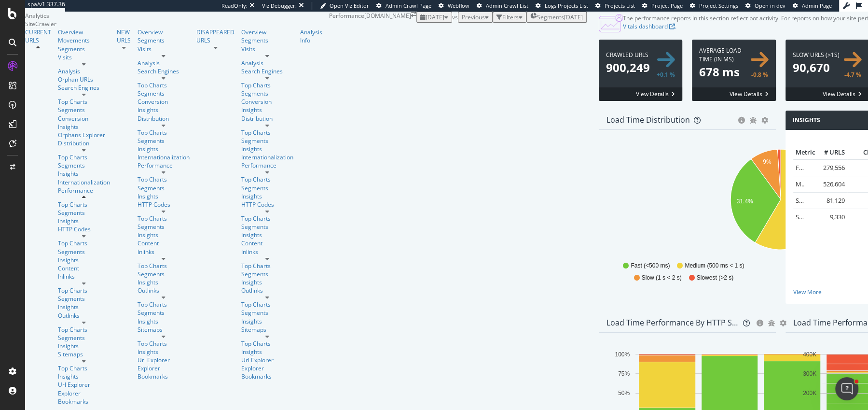
click at [537, 21] on span "Segments" at bounding box center [550, 17] width 27 height 8
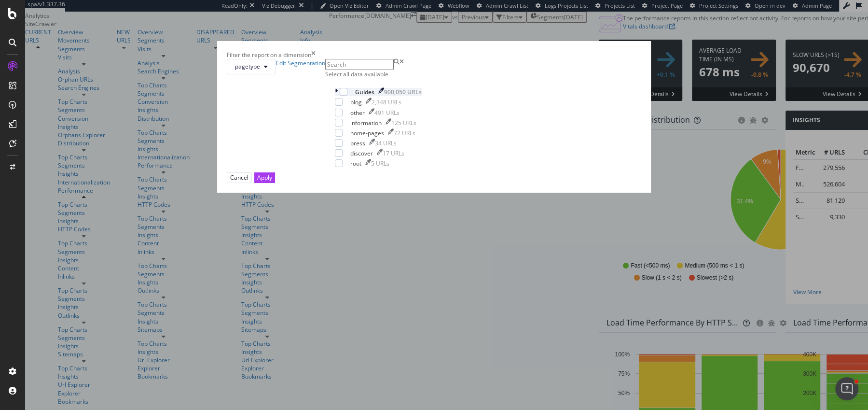
click at [338, 96] on icon "modal" at bounding box center [336, 92] width 3 height 8
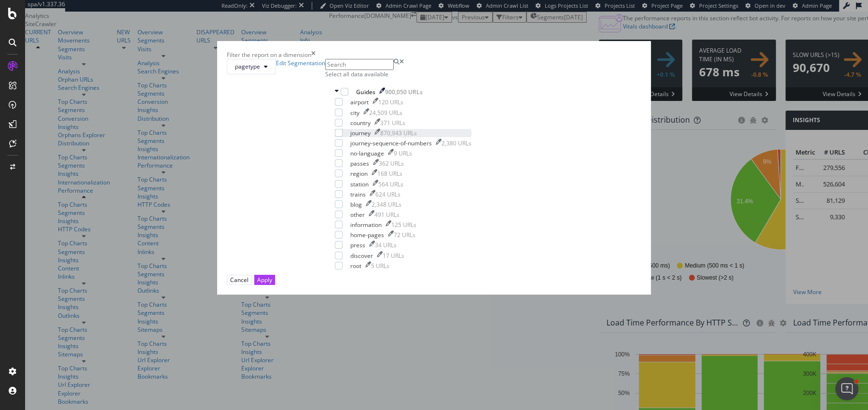
click at [362, 137] on div "journey 870,943 URLs" at bounding box center [403, 133] width 137 height 8
click at [272, 284] on div "Apply" at bounding box center [264, 279] width 15 height 8
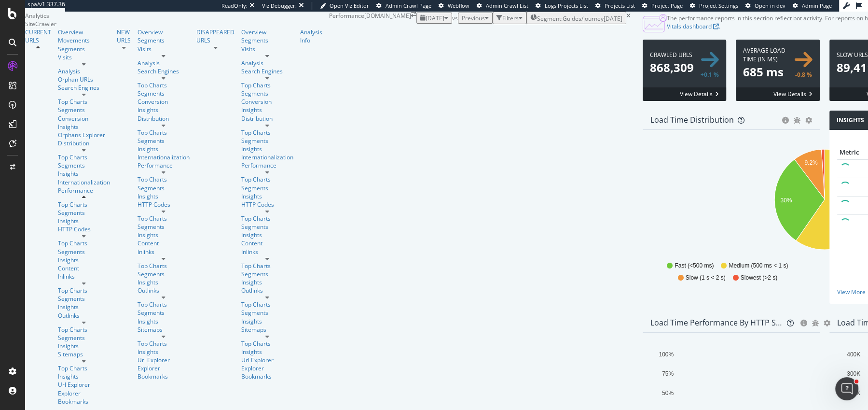
scroll to position [13, 0]
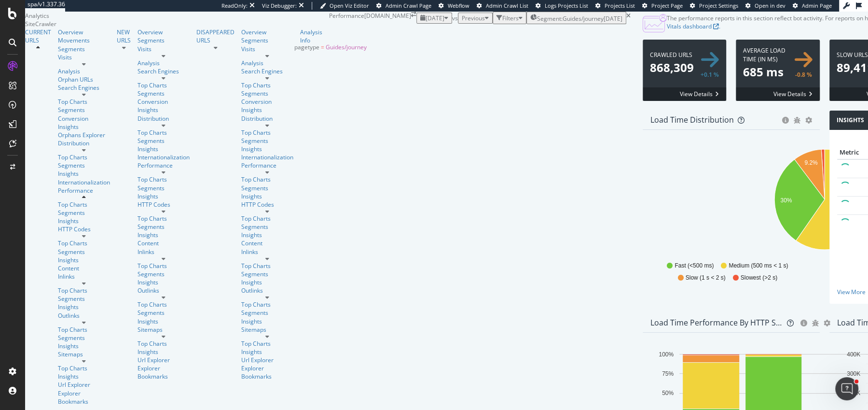
click at [537, 23] on span "Segment: Guides/journey" at bounding box center [570, 18] width 67 height 8
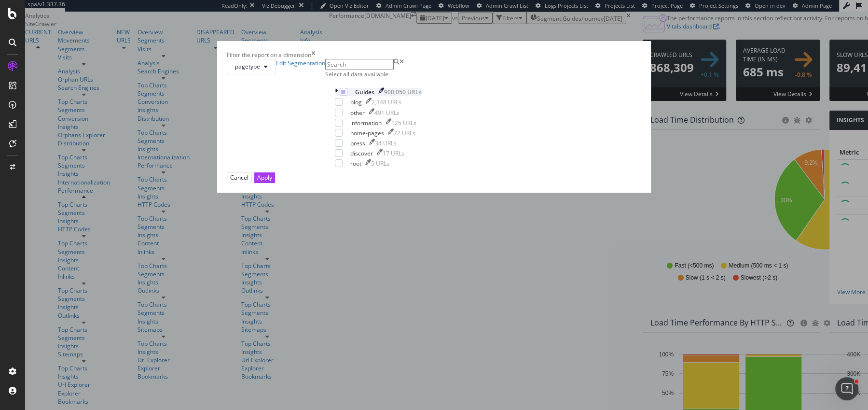
click at [338, 96] on icon "modal" at bounding box center [336, 92] width 3 height 8
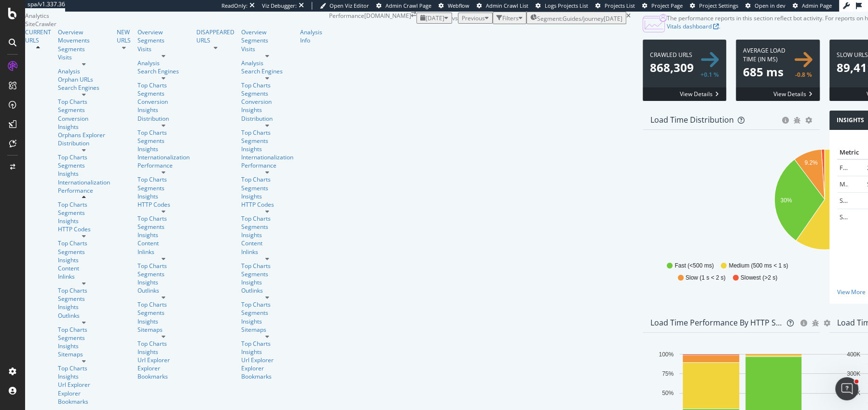
scroll to position [542, 0]
click at [58, 217] on div "Insights" at bounding box center [87, 221] width 59 height 8
click at [58, 217] on div "Insights" at bounding box center [84, 221] width 52 height 8
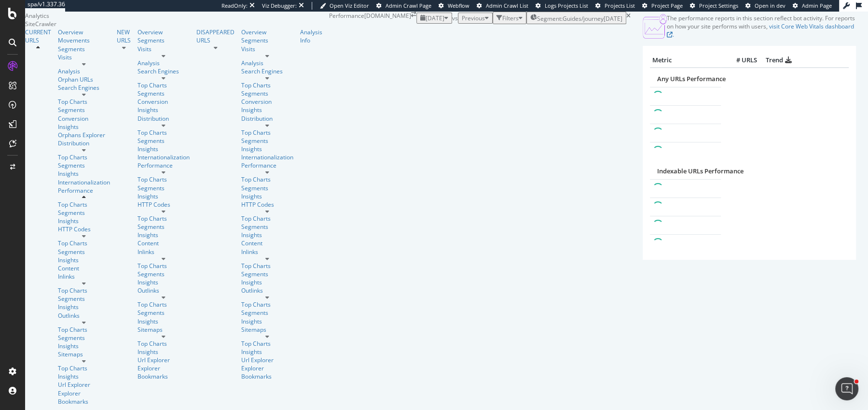
click at [631, 101] on div "The performance reports in this section reflect bot activity. For reports on ho…" at bounding box center [749, 157] width 237 height 291
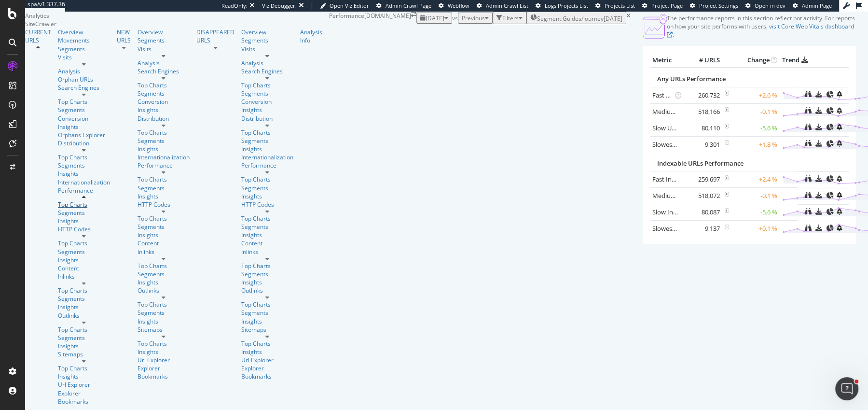
click at [58, 200] on div "Top Charts" at bounding box center [84, 204] width 52 height 8
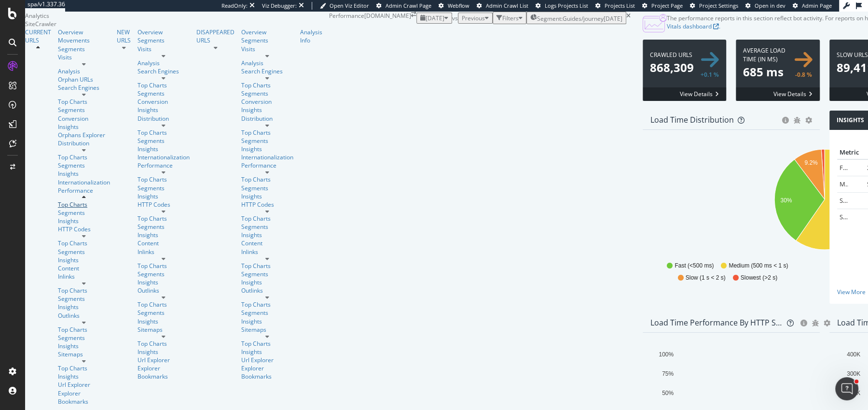
scroll to position [24, 0]
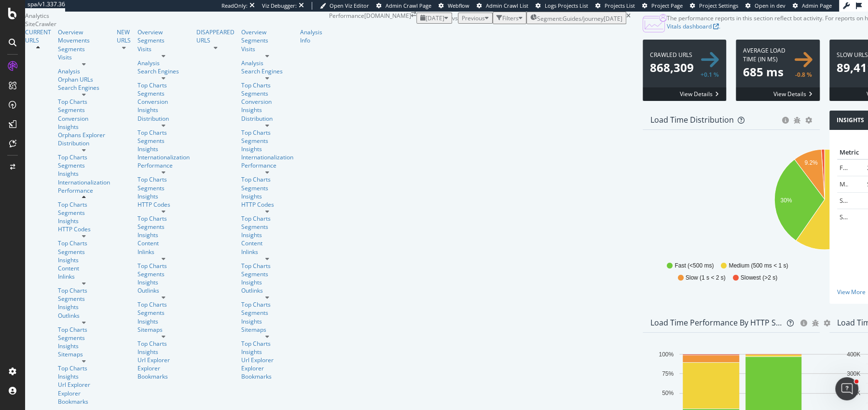
click at [462, 18] on div "Previous" at bounding box center [475, 18] width 27 height 8
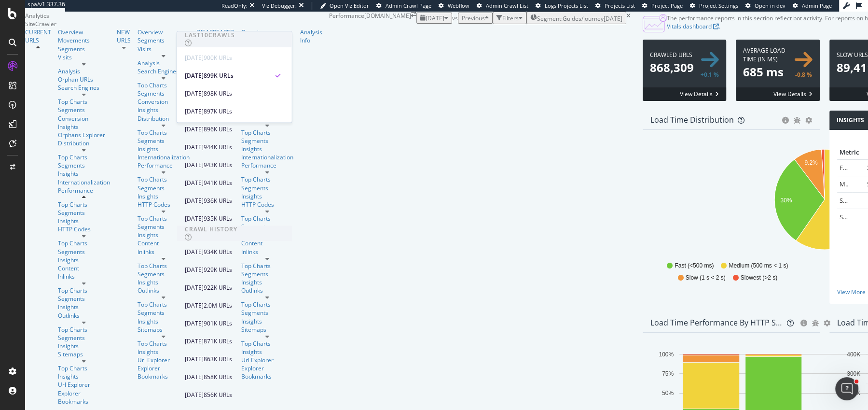
click at [462, 18] on div "Previous" at bounding box center [475, 18] width 27 height 8
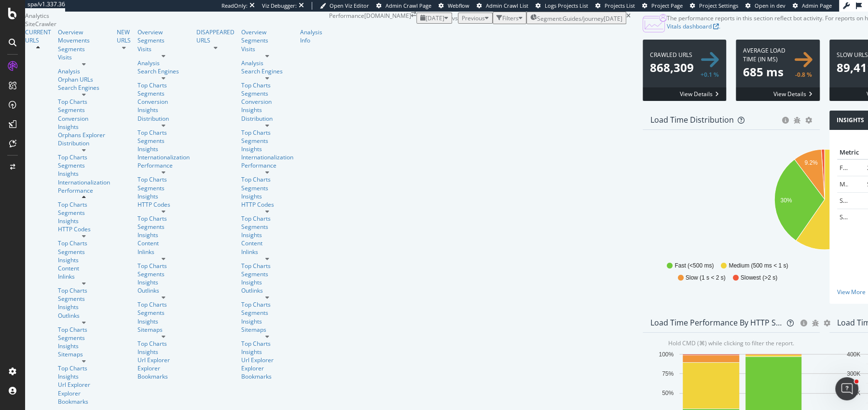
scroll to position [203, 0]
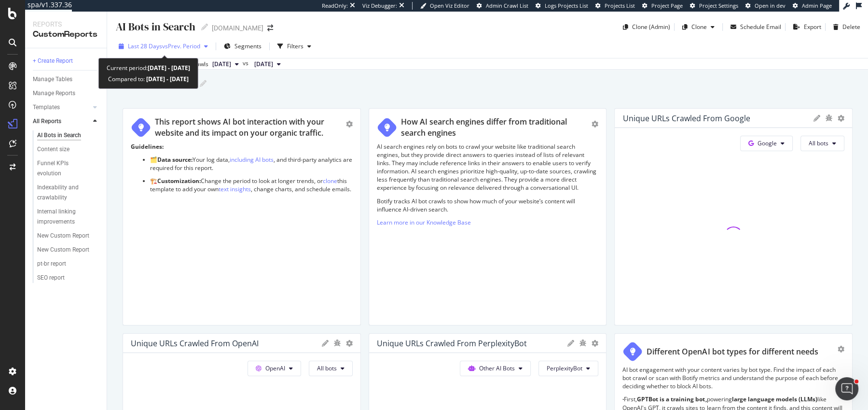
click at [164, 54] on button "Last 28 Days vs Prev. Period" at bounding box center [163, 46] width 97 height 15
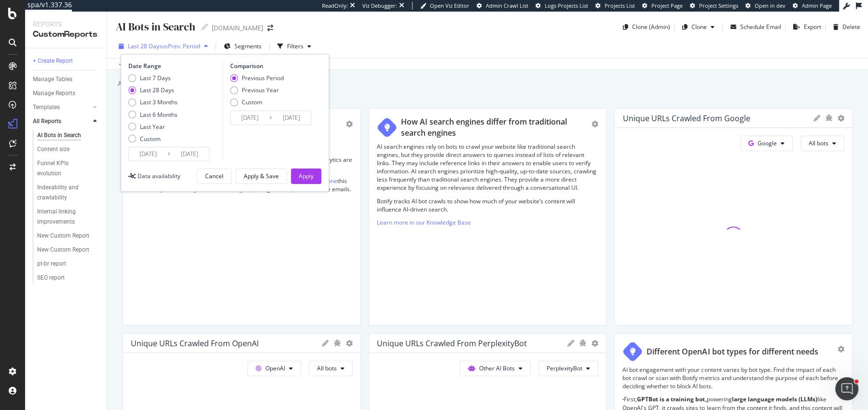
click at [165, 53] on div "Last 28 Days vs Prev. Period" at bounding box center [163, 46] width 97 height 14
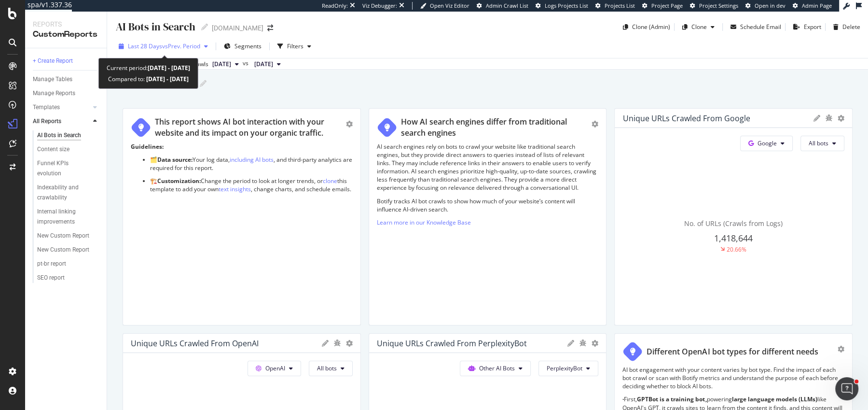
click at [134, 51] on div "Last 28 Days vs Prev. Period" at bounding box center [163, 46] width 97 height 14
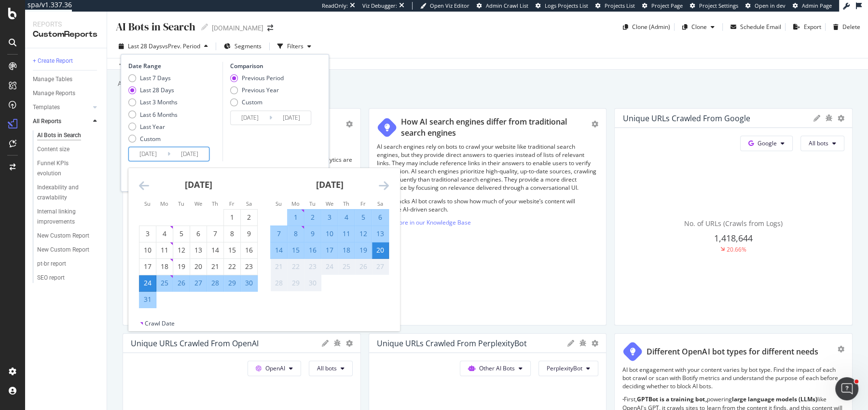
click at [140, 150] on input "[DATE]" at bounding box center [148, 154] width 39 height 14
click at [140, 181] on icon "Move backward to switch to the previous month." at bounding box center [144, 185] width 10 height 12
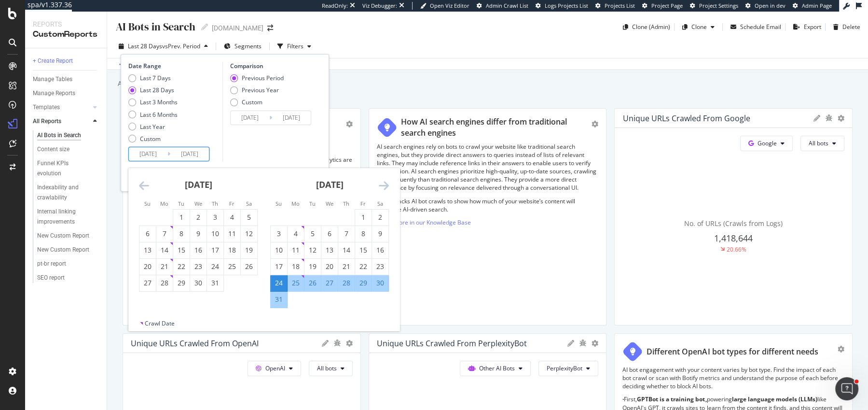
click at [140, 181] on icon "Move backward to switch to the previous month." at bounding box center [144, 185] width 10 height 12
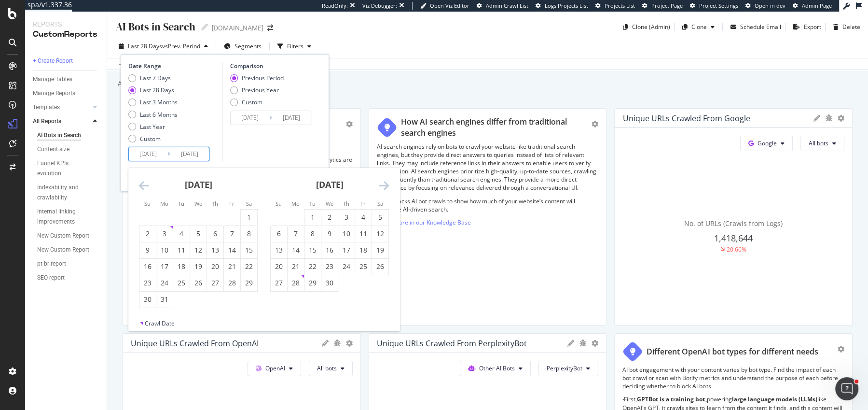
click at [140, 181] on icon "Move backward to switch to the previous month." at bounding box center [144, 185] width 10 height 12
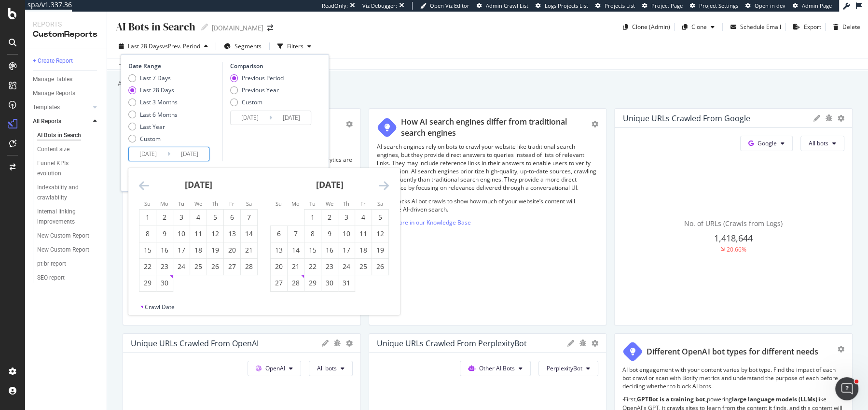
click at [140, 181] on icon "Move backward to switch to the previous month." at bounding box center [144, 185] width 10 height 12
click at [213, 214] on div "1" at bounding box center [215, 217] width 16 height 10
type input "[DATE]"
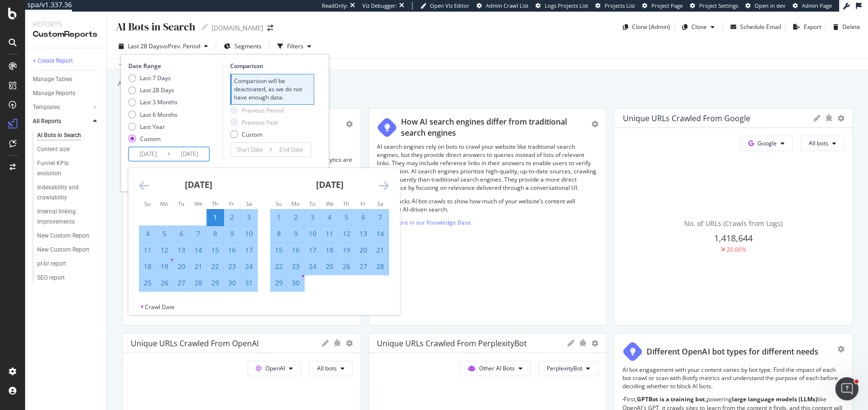
click at [382, 184] on icon "Move forward to switch to the next month." at bounding box center [384, 185] width 10 height 12
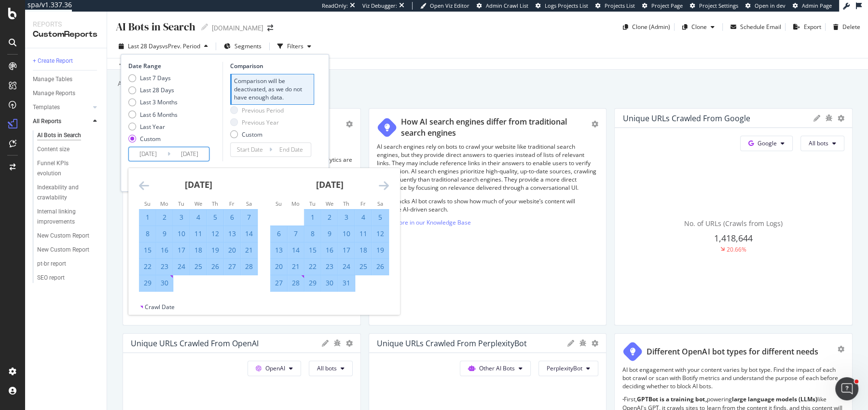
click at [382, 184] on icon "Move forward to switch to the next month." at bounding box center [384, 185] width 10 height 12
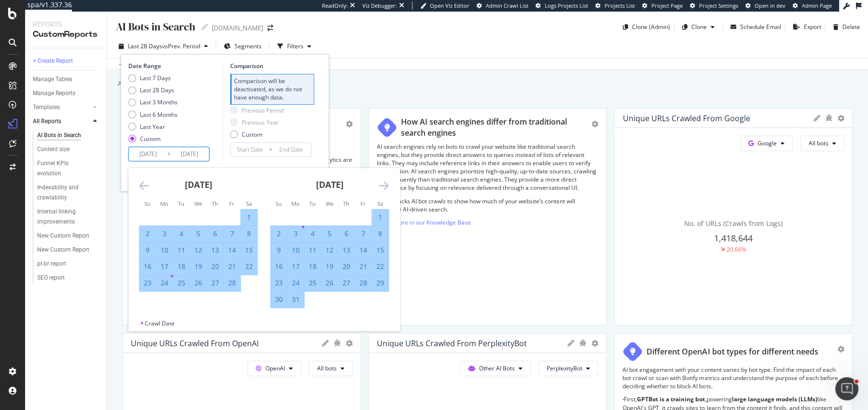
click at [382, 184] on icon "Move forward to switch to the next month." at bounding box center [384, 185] width 10 height 12
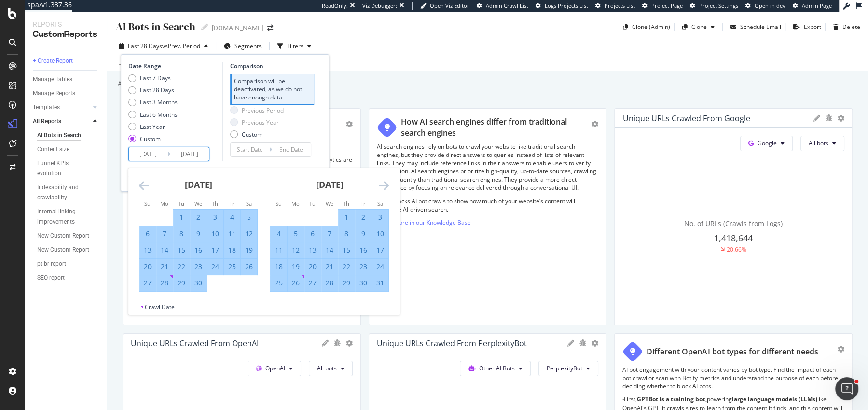
click at [382, 184] on icon "Move forward to switch to the next month." at bounding box center [384, 185] width 10 height 12
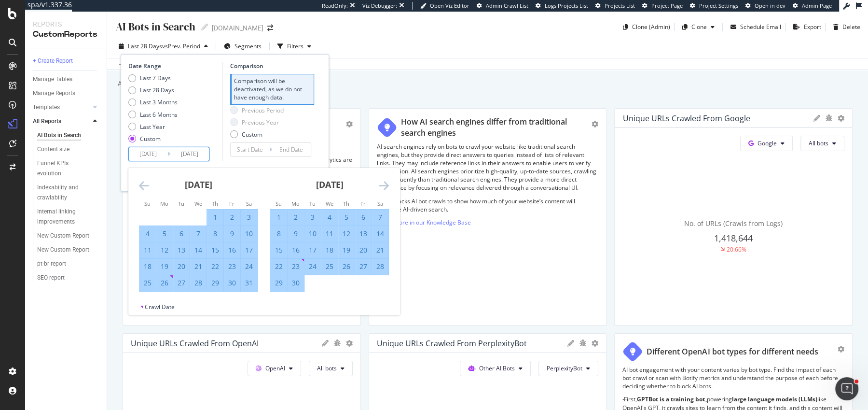
click at [382, 184] on icon "Move forward to switch to the next month." at bounding box center [384, 185] width 10 height 12
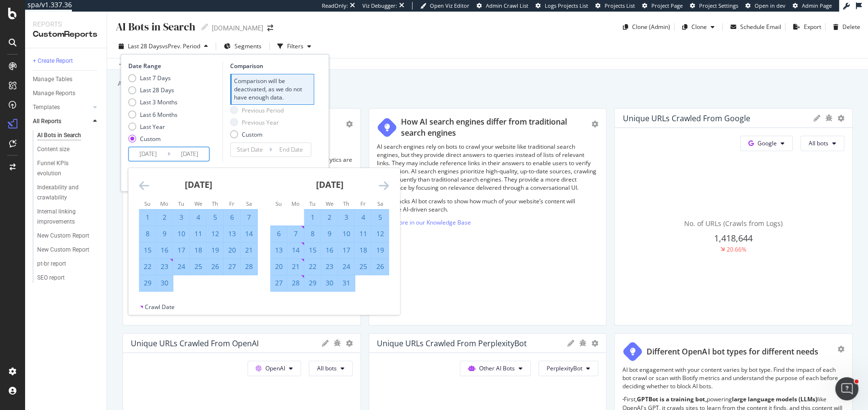
click at [346, 282] on div "31" at bounding box center [346, 283] width 16 height 10
type input "[DATE]"
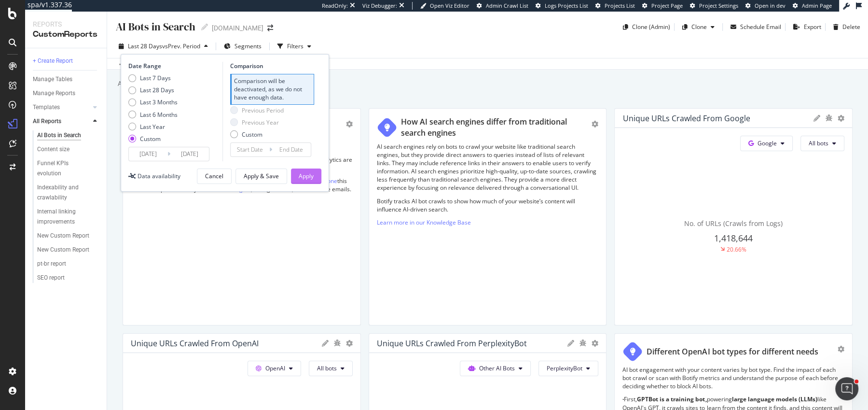
click at [305, 178] on div "Apply" at bounding box center [306, 176] width 15 height 8
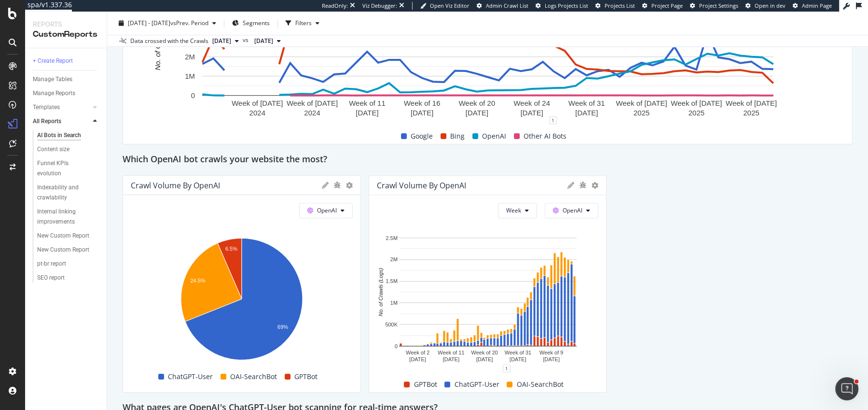
scroll to position [506, 0]
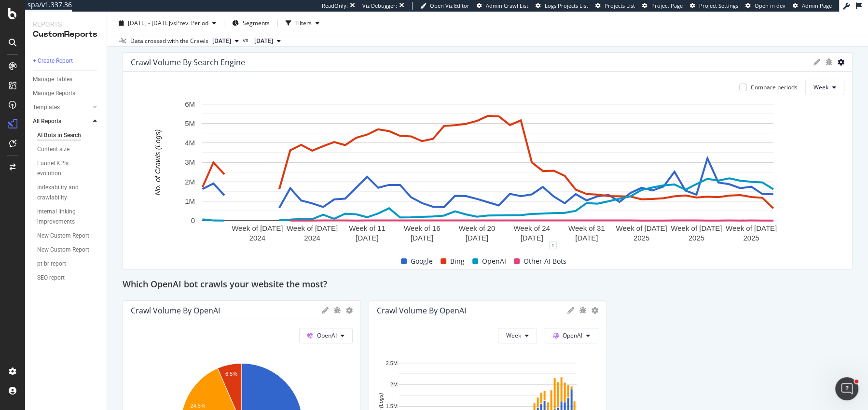
click at [841, 61] on icon at bounding box center [841, 62] width 7 height 7
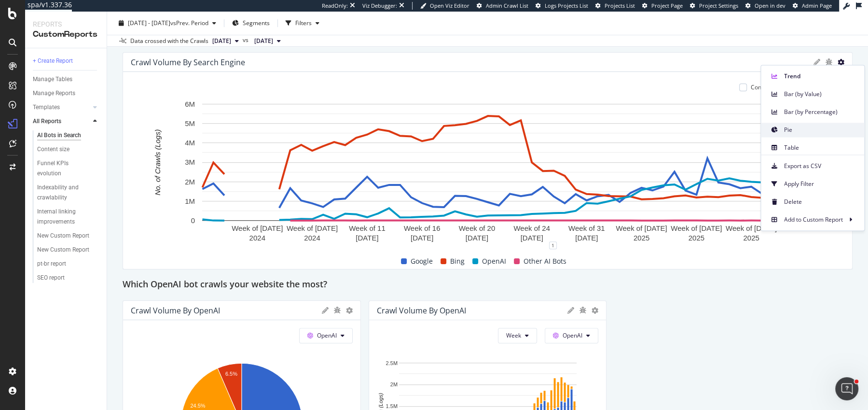
click at [797, 124] on div "Pie" at bounding box center [812, 130] width 103 height 14
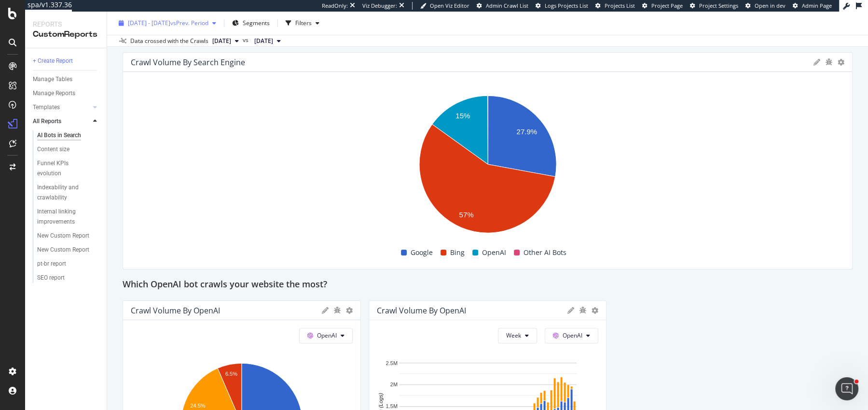
click at [170, 25] on span "[DATE] - [DATE]" at bounding box center [149, 23] width 42 height 8
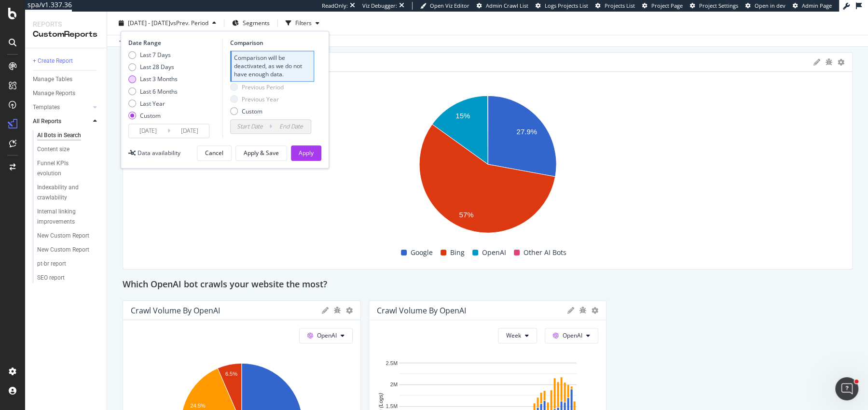
click at [162, 78] on div "Last 3 Months" at bounding box center [159, 79] width 38 height 8
type input "[DATE]"
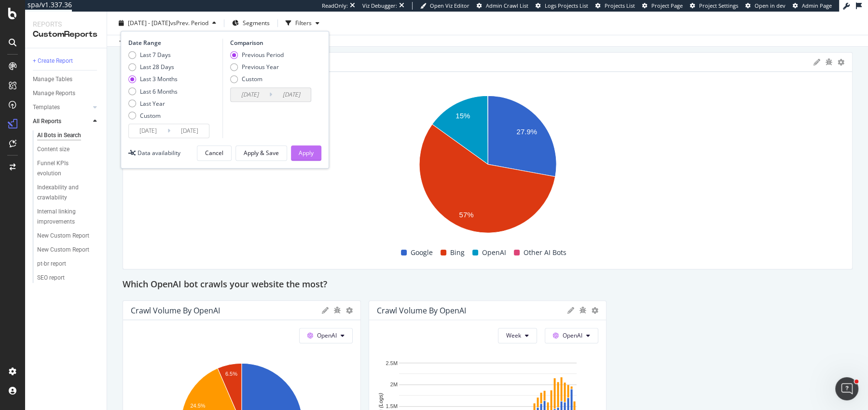
click at [299, 146] on div "Apply" at bounding box center [306, 153] width 15 height 14
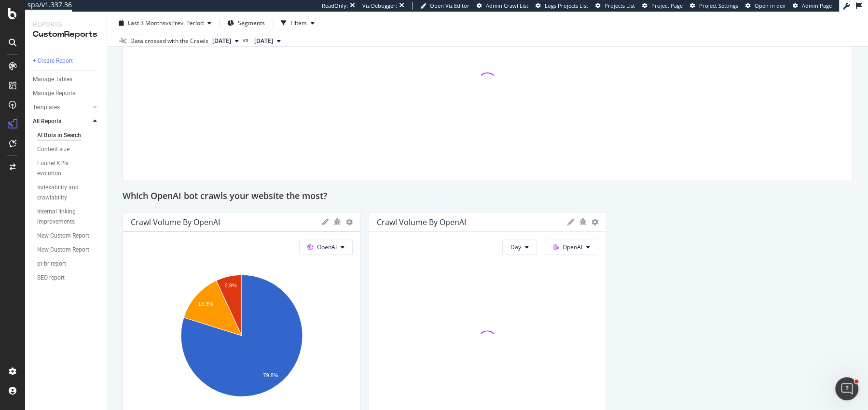
scroll to position [451, 0]
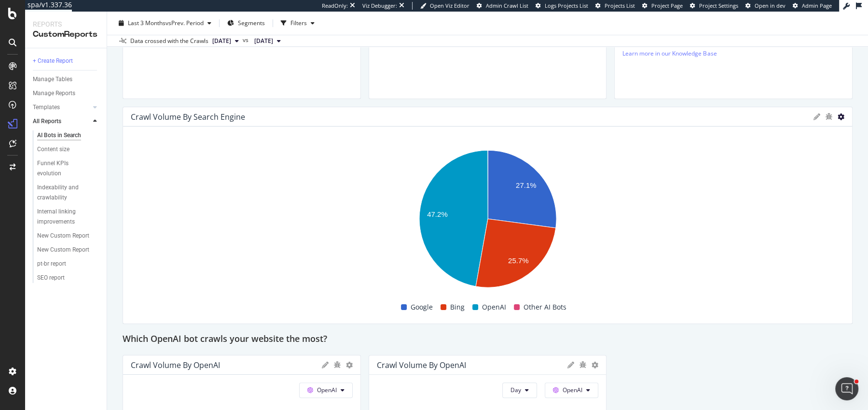
click at [841, 118] on icon at bounding box center [841, 116] width 7 height 7
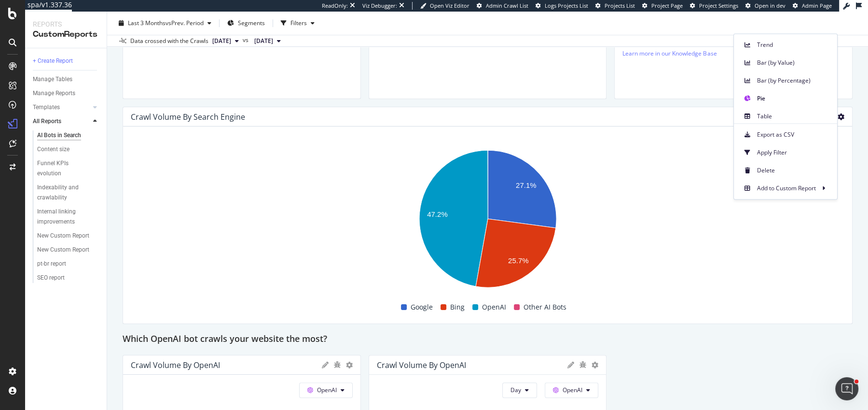
click at [841, 118] on icon at bounding box center [841, 116] width 7 height 7
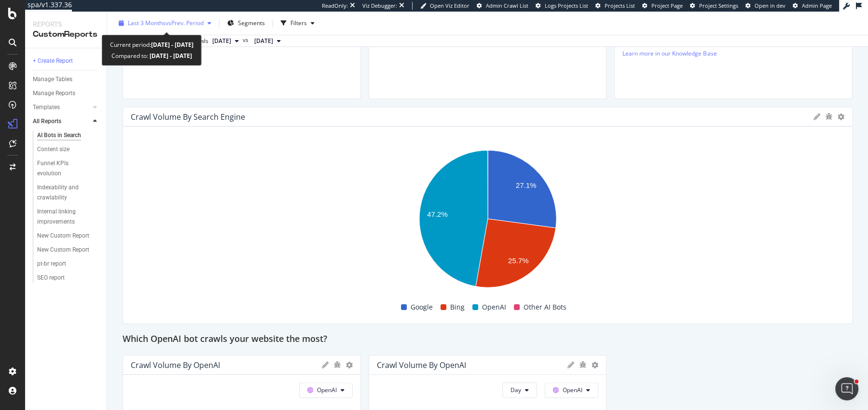
click at [182, 21] on span "vs Prev. Period" at bounding box center [184, 23] width 38 height 8
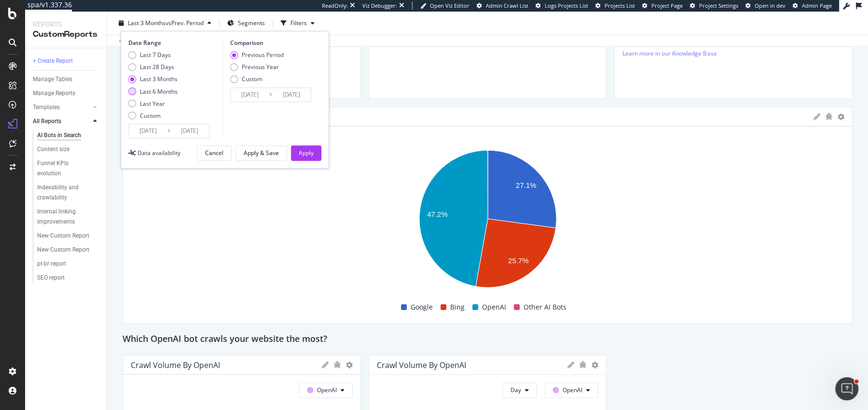
click at [150, 92] on div "Last 6 Months" at bounding box center [159, 91] width 38 height 8
type input "[DATE]"
click at [300, 150] on div "Apply" at bounding box center [306, 153] width 15 height 8
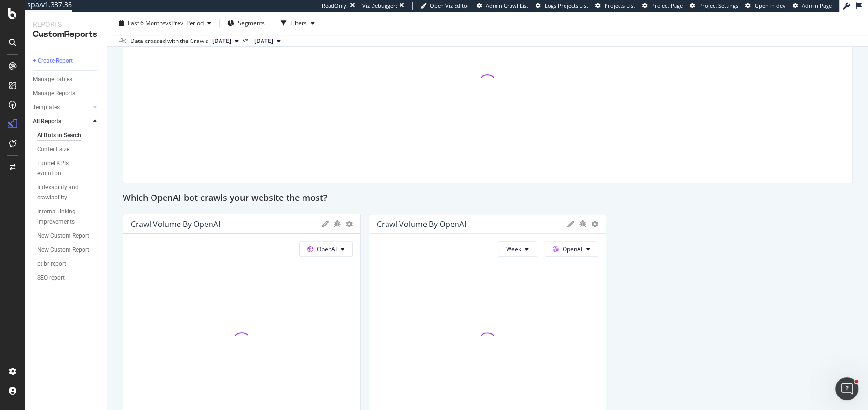
scroll to position [470, 0]
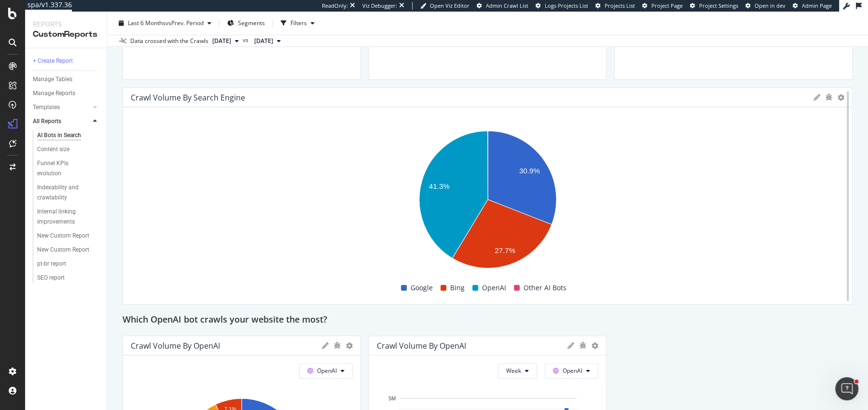
click at [843, 96] on div at bounding box center [848, 195] width 10 height 217
click at [839, 96] on icon at bounding box center [841, 97] width 7 height 7
click at [131, 14] on div "Last 6 Months vs Prev. Period Segments Filters Data crossed with the Crawls [DA…" at bounding box center [487, 29] width 761 height 35
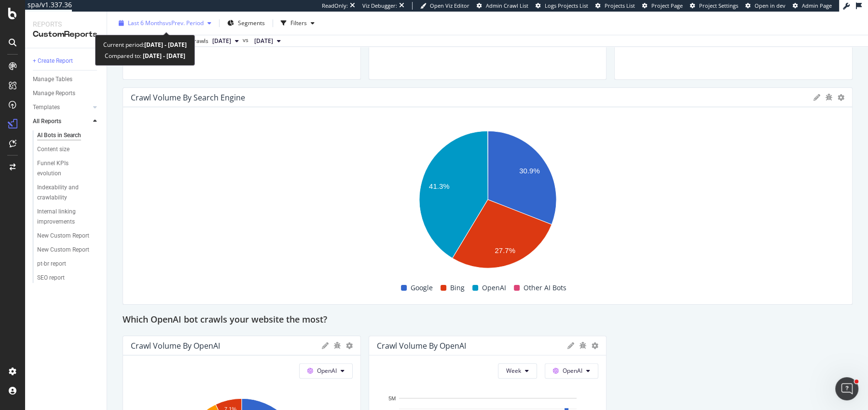
click at [131, 20] on span "Last 6 Months" at bounding box center [147, 23] width 38 height 8
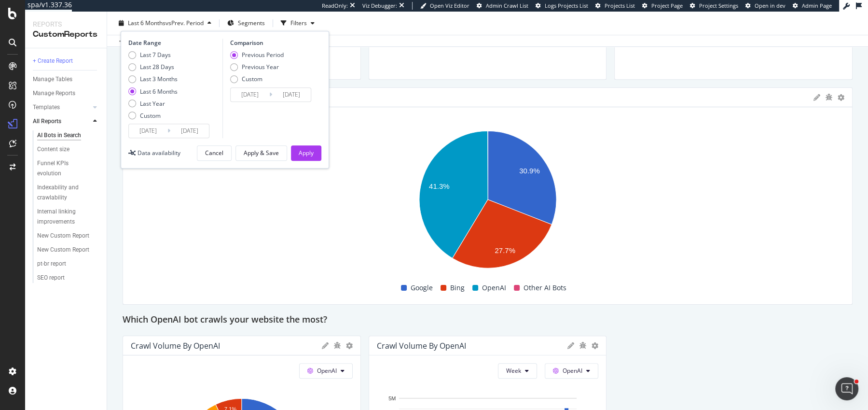
click at [143, 92] on div "Last 6 Months" at bounding box center [159, 91] width 38 height 8
click at [143, 102] on div "Last Year" at bounding box center [152, 103] width 25 height 8
type input "[DATE]"
click at [137, 129] on input "[DATE]" at bounding box center [148, 131] width 39 height 14
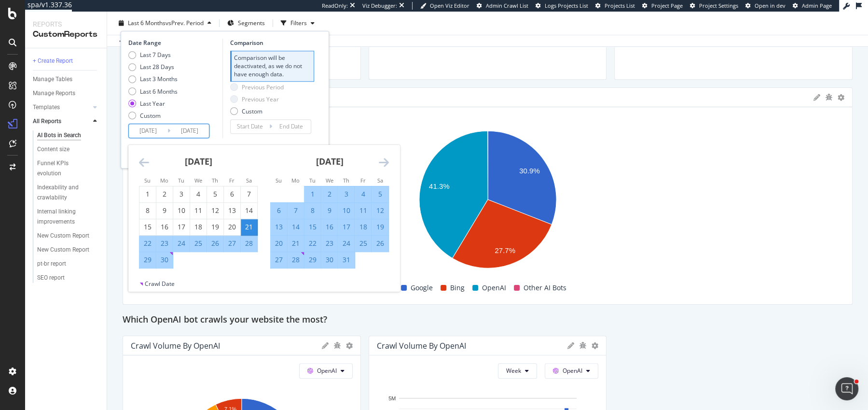
click at [143, 163] on icon "Move backward to switch to the previous month." at bounding box center [144, 162] width 10 height 12
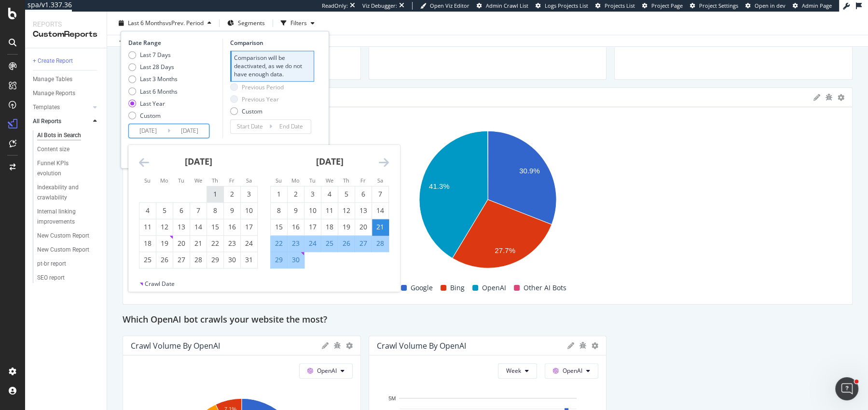
click at [209, 189] on div "1" at bounding box center [215, 194] width 16 height 10
type input "[DATE]"
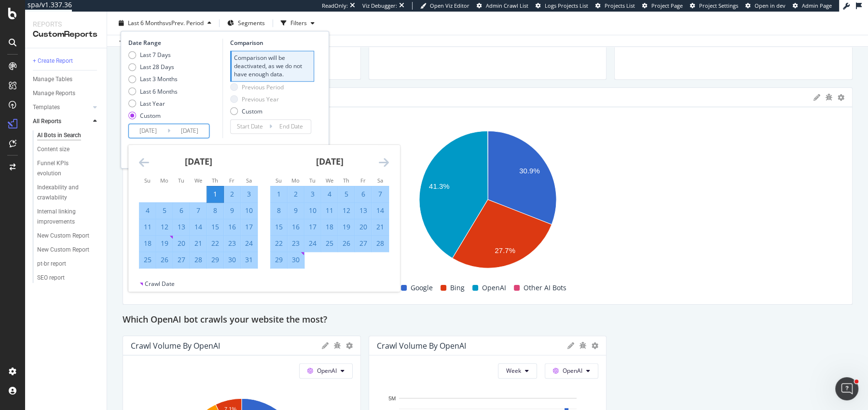
click at [387, 163] on icon "Move forward to switch to the next month." at bounding box center [384, 162] width 10 height 12
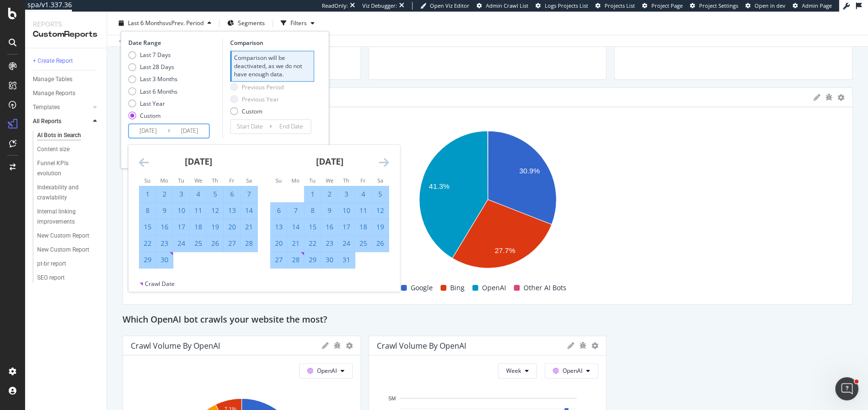
click at [387, 163] on icon "Move forward to switch to the next month." at bounding box center [384, 162] width 10 height 12
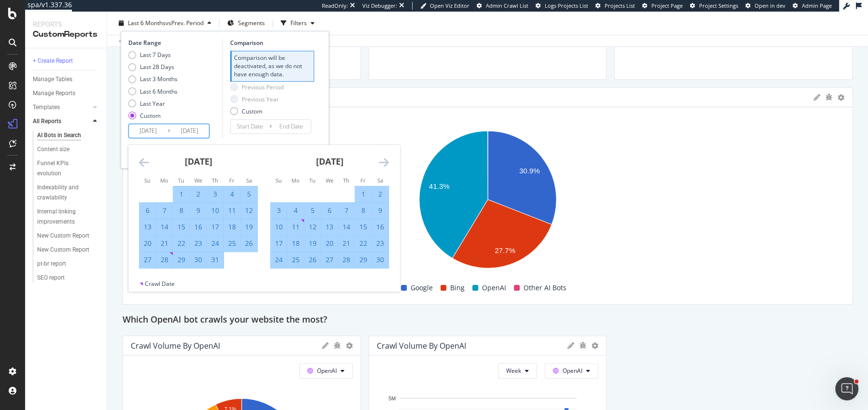
click at [387, 163] on icon "Move forward to switch to the next month." at bounding box center [384, 162] width 10 height 12
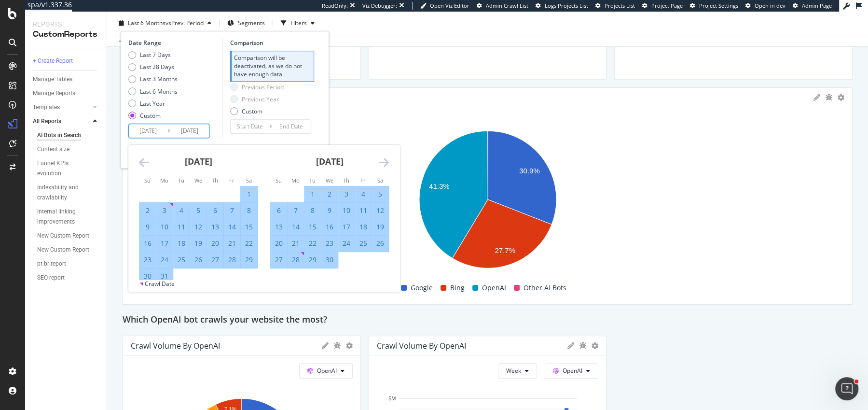
click at [387, 163] on icon "Move forward to switch to the next month." at bounding box center [384, 162] width 10 height 12
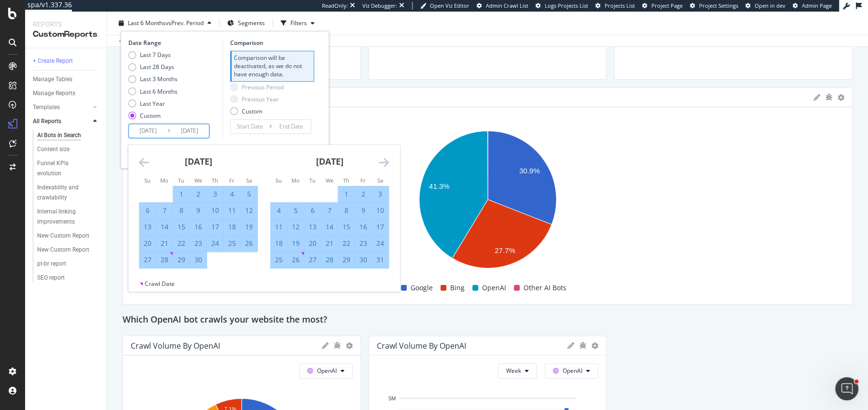
click at [387, 163] on icon "Move forward to switch to the next month." at bounding box center [384, 162] width 10 height 12
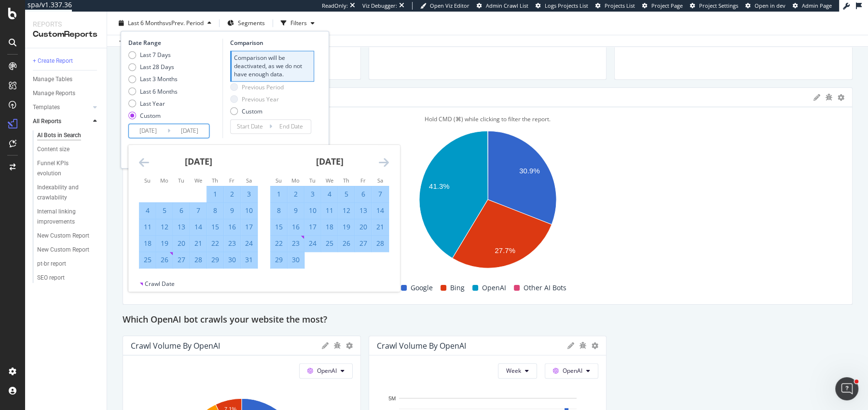
click at [409, 115] on div "Hold CMD (⌘) while clicking to filter the report." at bounding box center [488, 119] width 714 height 8
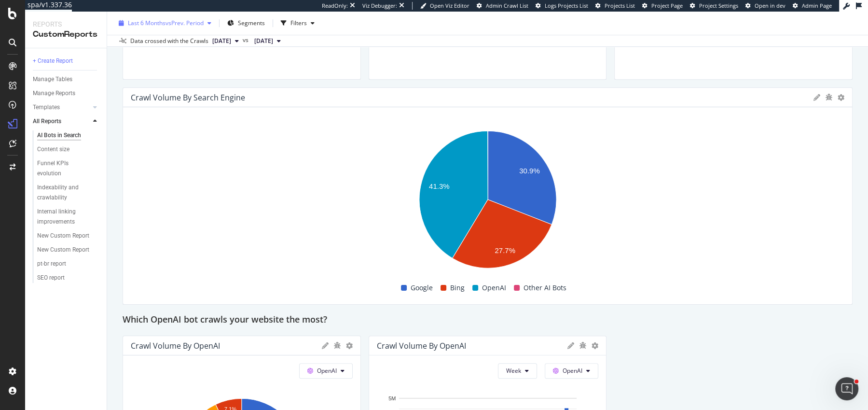
click at [143, 26] on span "Last 6 Months" at bounding box center [147, 23] width 38 height 8
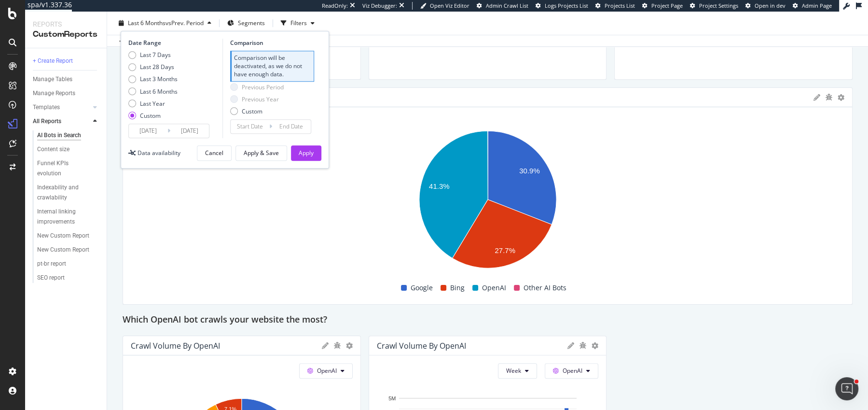
click at [140, 125] on input "[DATE]" at bounding box center [148, 131] width 39 height 14
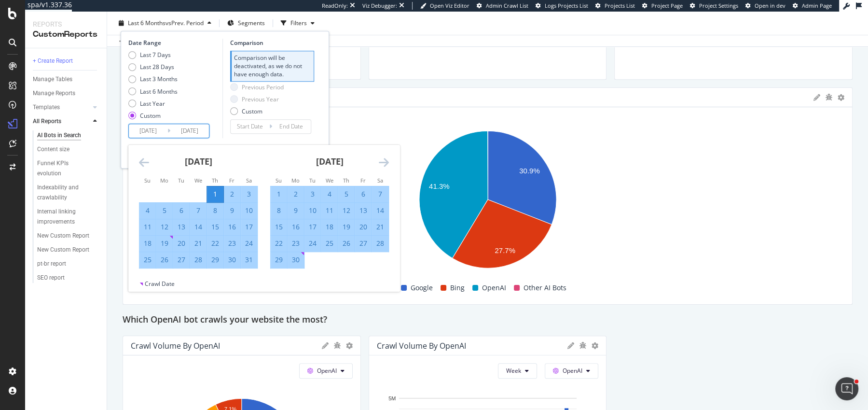
click at [283, 190] on div "1" at bounding box center [279, 194] width 16 height 10
type input "[DATE]"
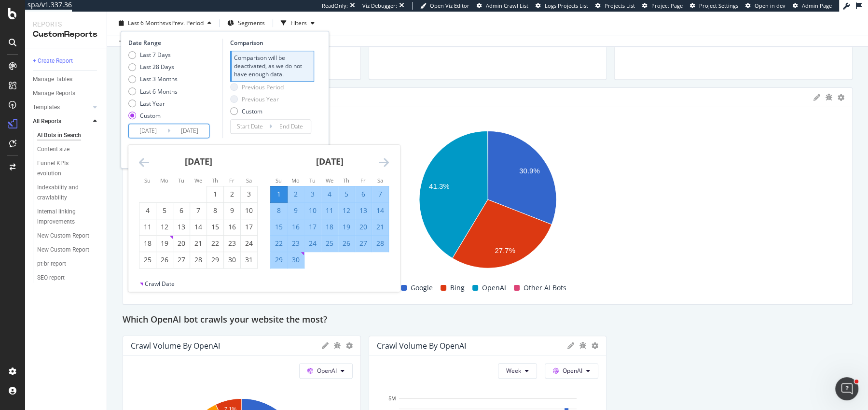
click at [383, 161] on icon "Move forward to switch to the next month." at bounding box center [384, 162] width 10 height 12
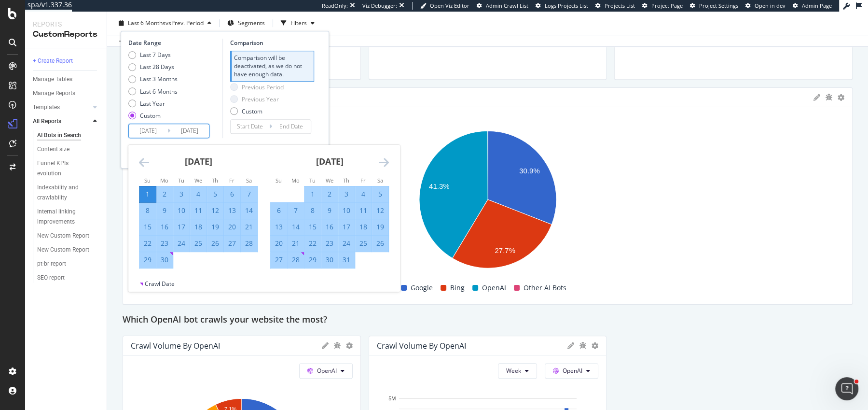
click at [383, 161] on icon "Move forward to switch to the next month." at bounding box center [384, 162] width 10 height 12
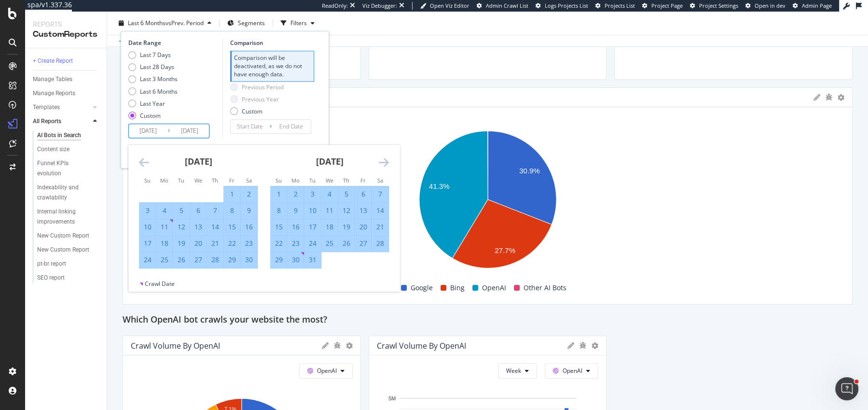
click at [383, 161] on icon "Move forward to switch to the next month." at bounding box center [384, 162] width 10 height 12
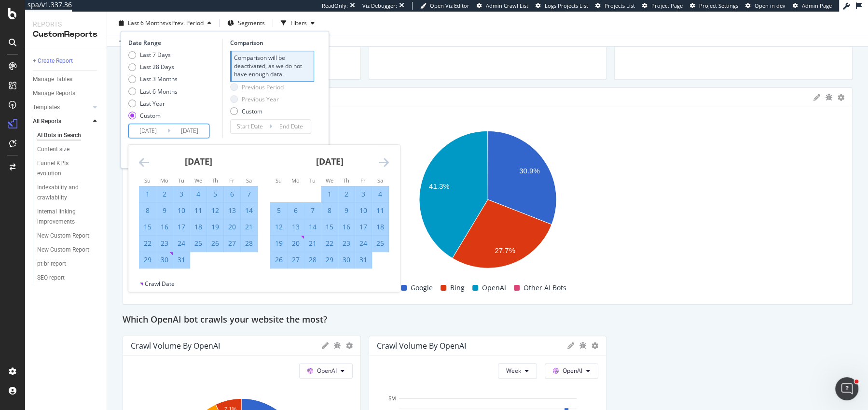
click at [383, 161] on icon "Move forward to switch to the next month." at bounding box center [384, 162] width 10 height 12
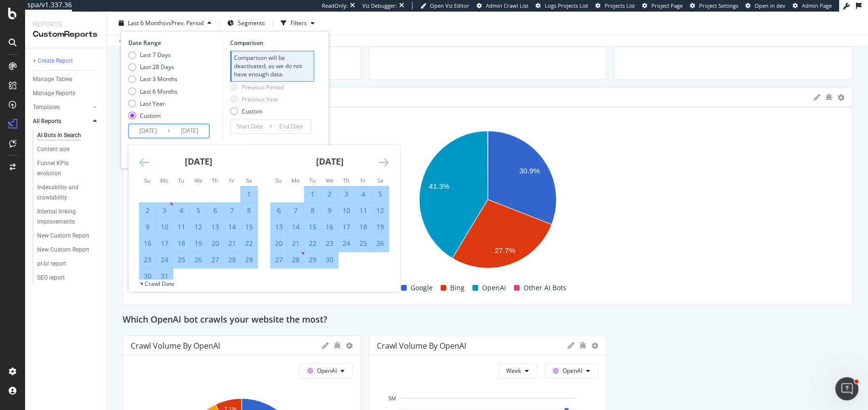
click at [383, 161] on icon "Move forward to switch to the next month." at bounding box center [384, 162] width 10 height 12
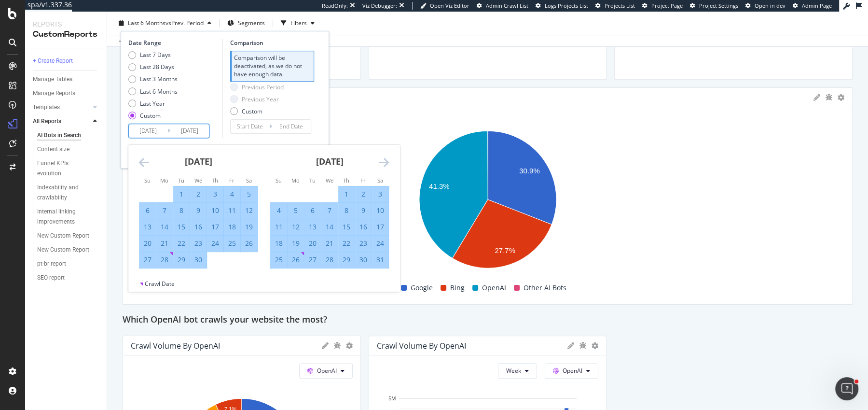
click at [383, 161] on icon "Move forward to switch to the next month." at bounding box center [384, 162] width 10 height 12
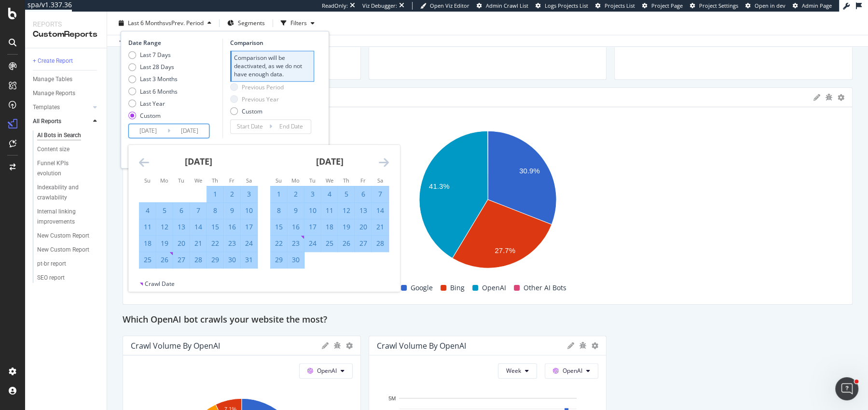
click at [383, 161] on icon "Move forward to switch to the next month." at bounding box center [384, 162] width 10 height 12
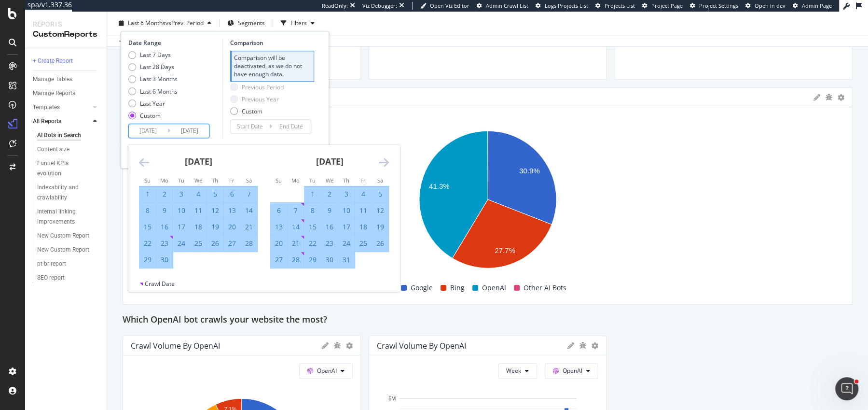
click at [383, 161] on icon "Move forward to switch to the next month." at bounding box center [384, 162] width 10 height 12
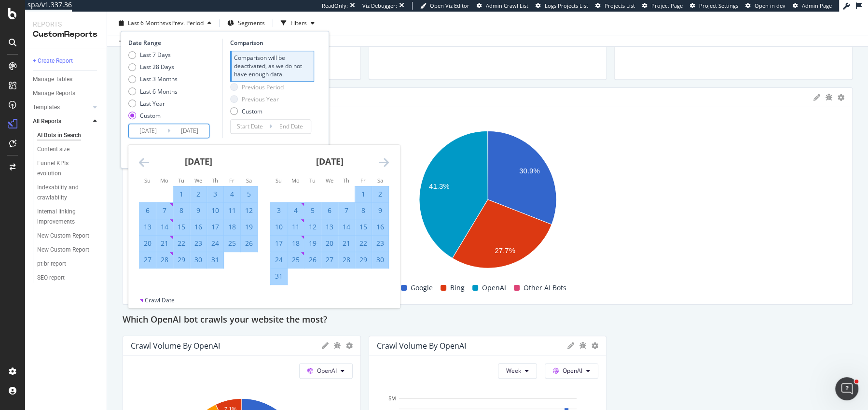
click at [383, 161] on icon "Move forward to switch to the next month." at bounding box center [384, 162] width 10 height 12
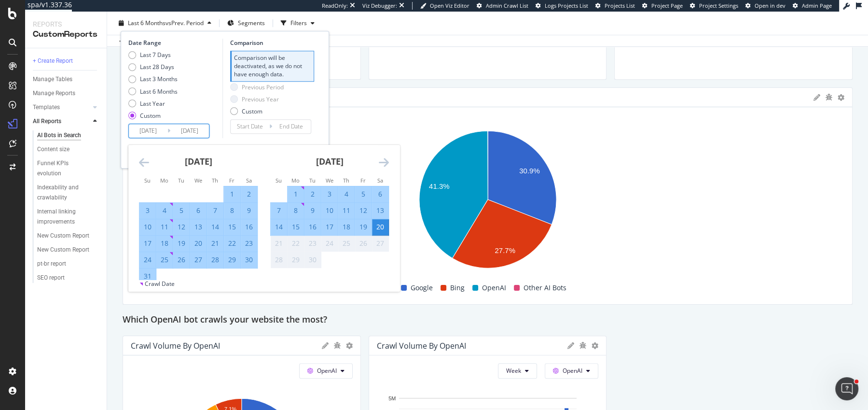
click at [375, 224] on div "20" at bounding box center [380, 227] width 16 height 10
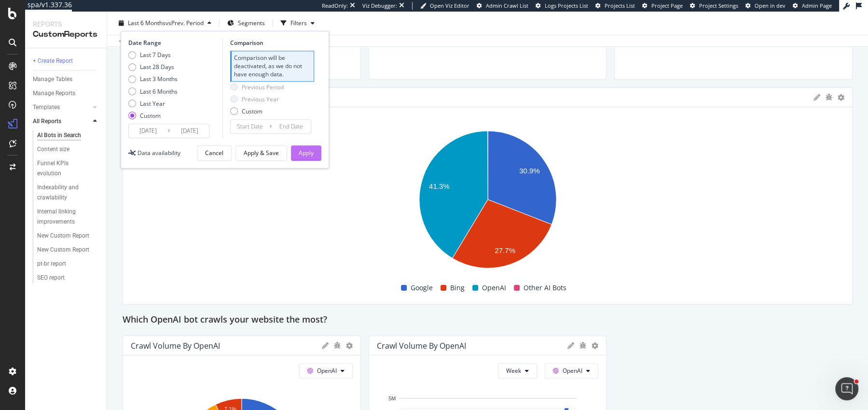
click at [303, 148] on div "Apply" at bounding box center [306, 153] width 15 height 14
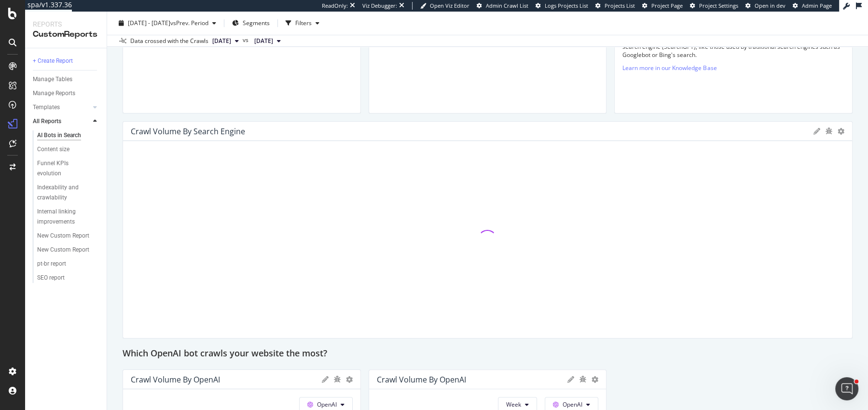
scroll to position [465, 0]
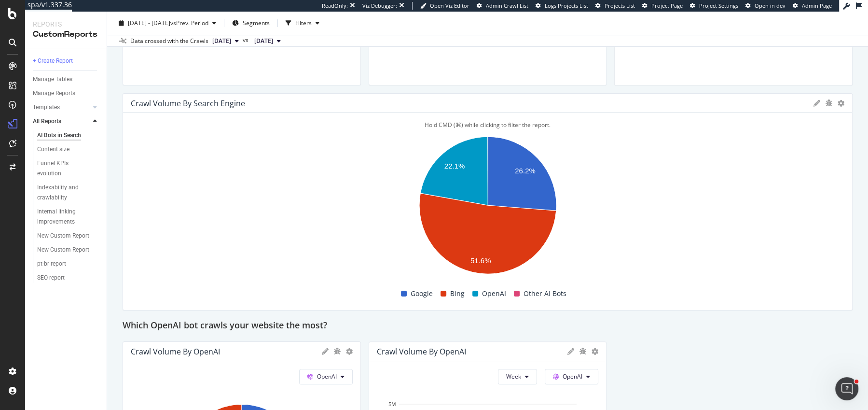
click at [534, 293] on span "Other AI Bots" at bounding box center [544, 294] width 43 height 12
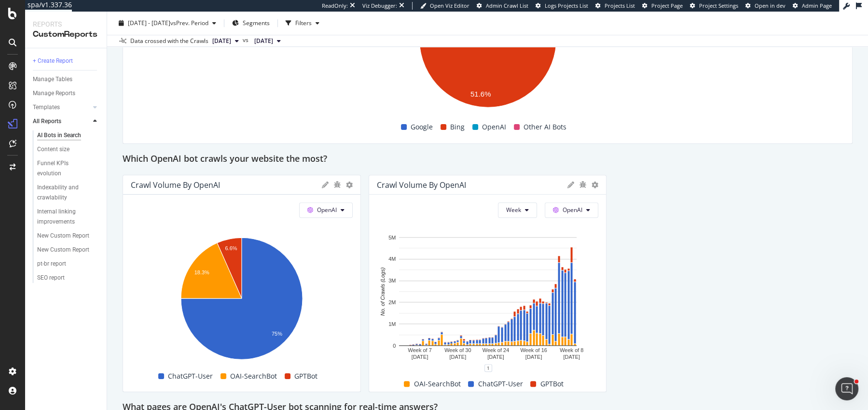
scroll to position [452, 0]
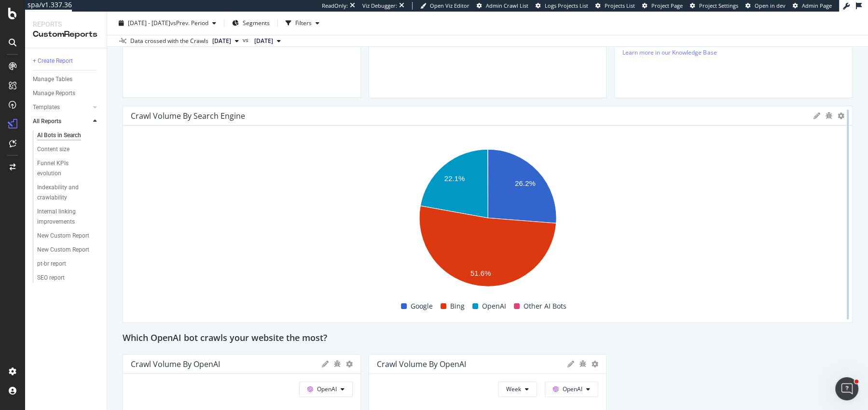
click at [843, 110] on div at bounding box center [848, 214] width 10 height 217
click at [843, 115] on div at bounding box center [848, 214] width 10 height 217
click at [840, 115] on icon at bounding box center [841, 115] width 7 height 7
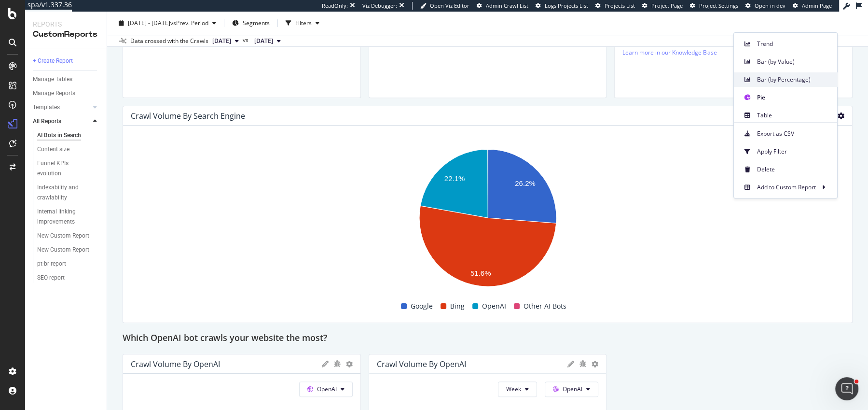
click at [786, 83] on span "Bar (by Percentage)" at bounding box center [793, 79] width 72 height 9
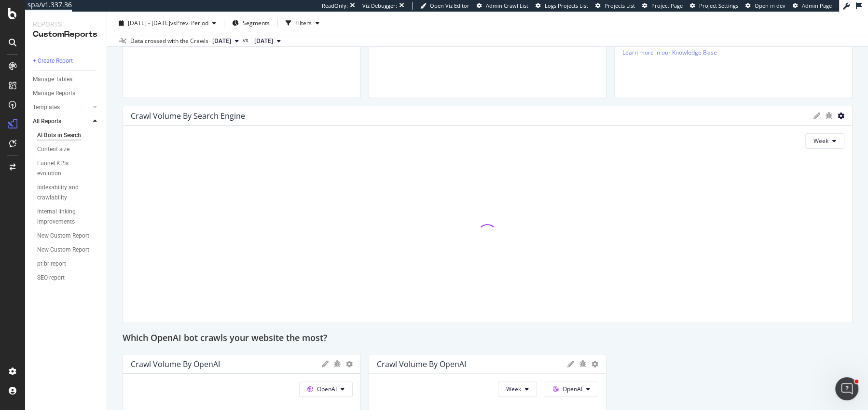
click at [841, 115] on icon at bounding box center [841, 115] width 7 height 7
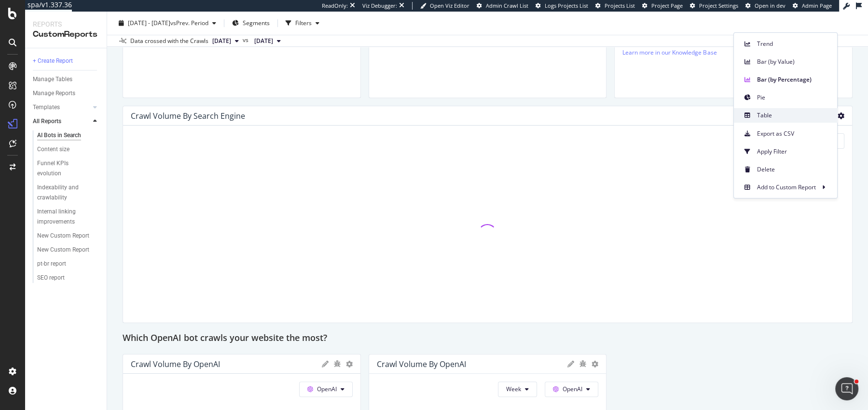
click at [797, 112] on span "Table" at bounding box center [793, 114] width 72 height 9
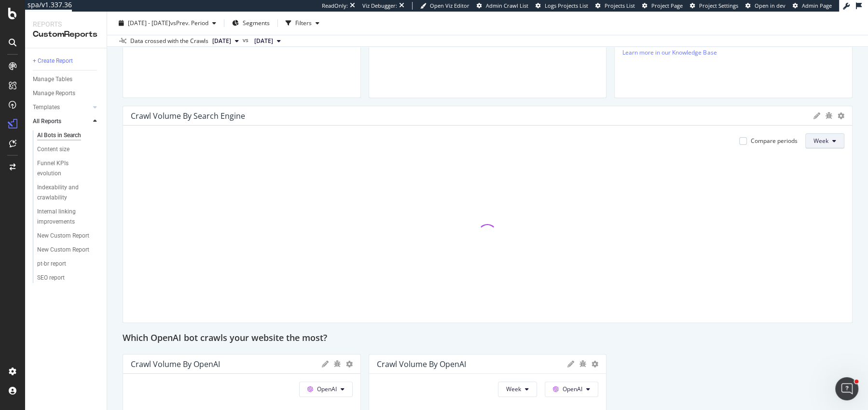
click at [834, 145] on button "Week" at bounding box center [824, 140] width 39 height 15
click at [822, 194] on span "Month" at bounding box center [822, 195] width 17 height 9
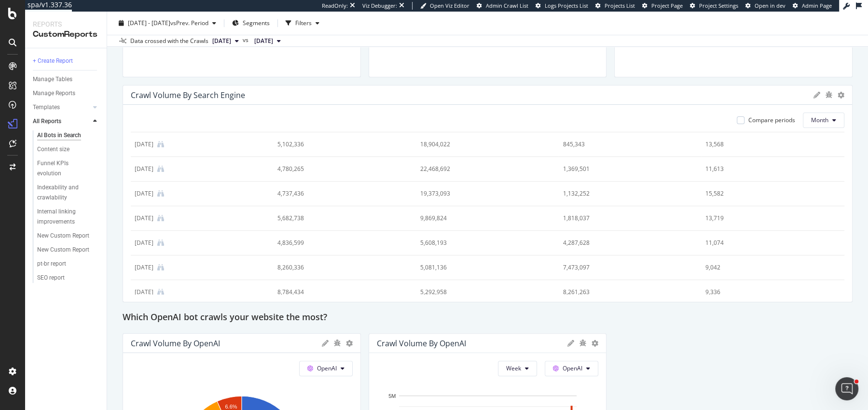
scroll to position [0, 0]
click at [841, 95] on icon at bounding box center [841, 95] width 7 height 7
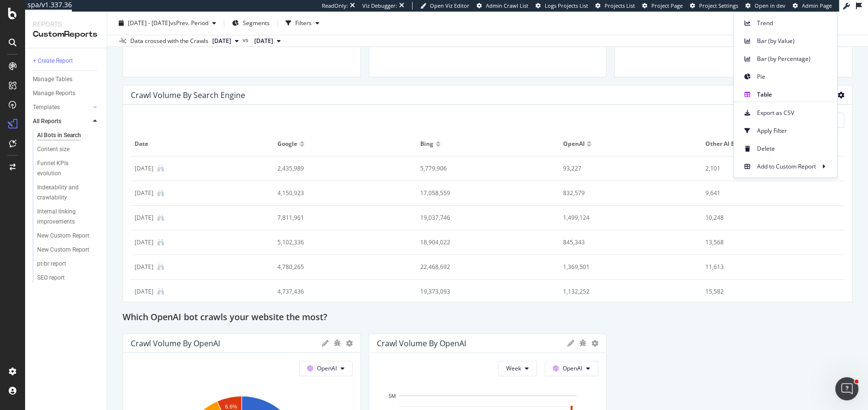
click at [841, 95] on icon at bounding box center [841, 95] width 7 height 7
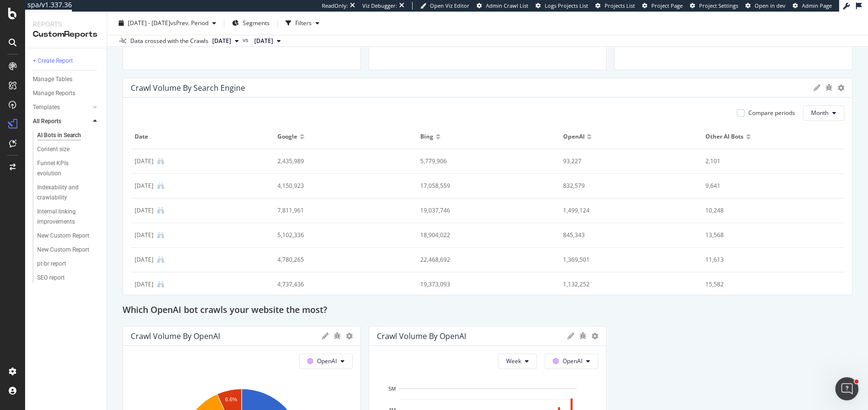
click at [837, 88] on div at bounding box center [828, 88] width 31 height 10
click at [842, 87] on icon at bounding box center [841, 87] width 7 height 7
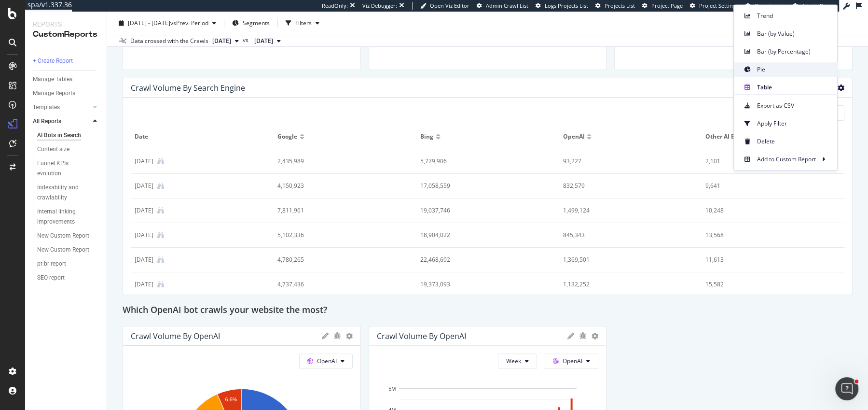
click at [779, 63] on div "Pie" at bounding box center [785, 69] width 103 height 14
